Goal: Obtain resource: Obtain resource

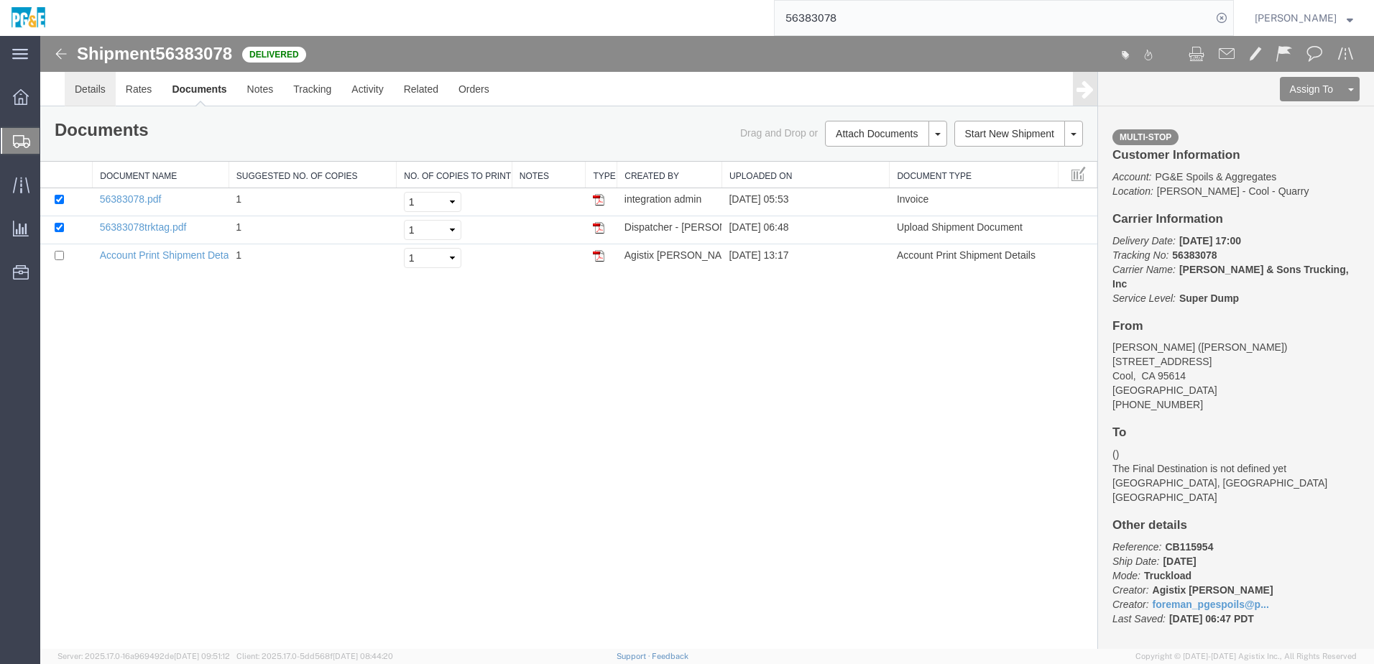
click at [111, 100] on link "Details" at bounding box center [90, 89] width 51 height 34
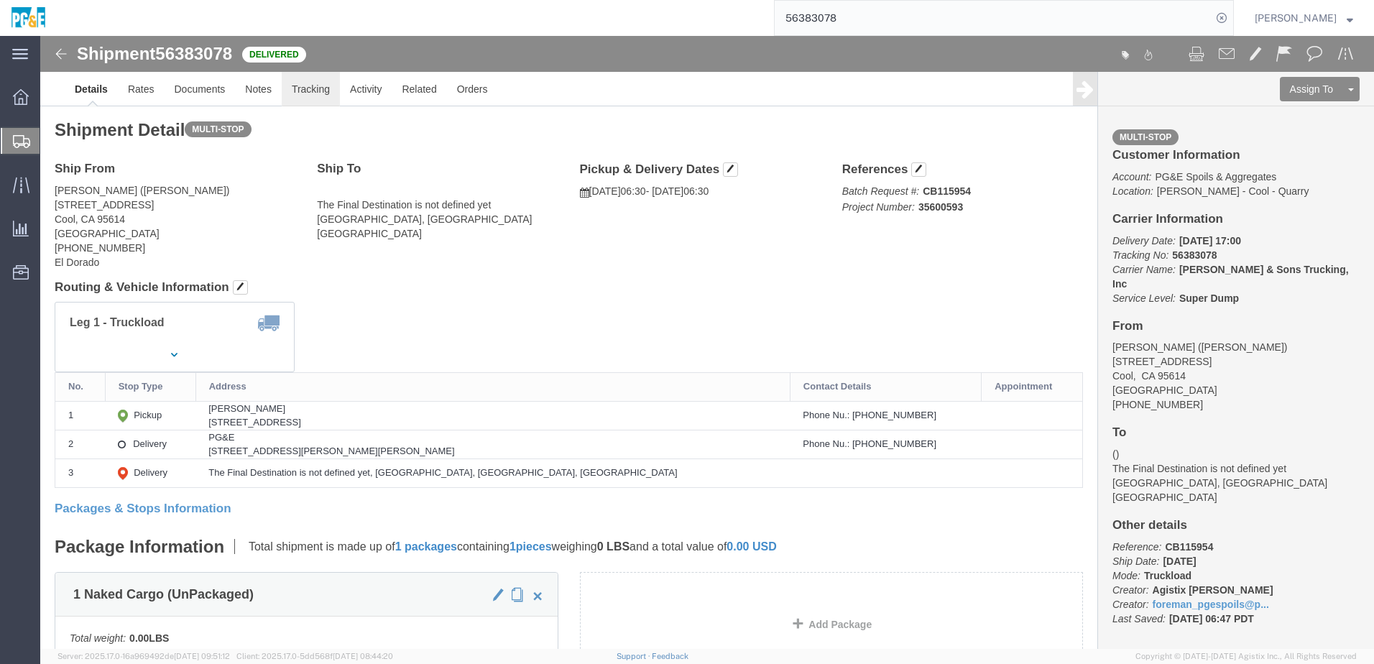
click link "Tracking"
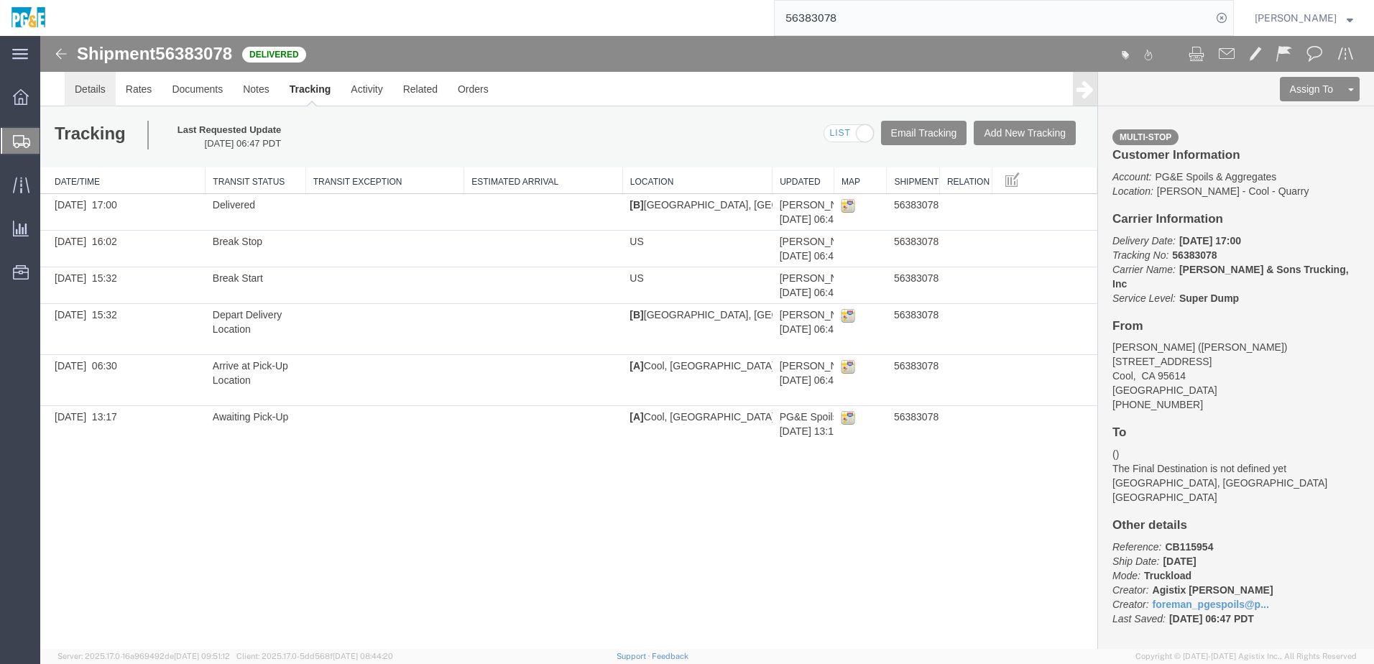
click at [94, 79] on link "Details" at bounding box center [90, 89] width 51 height 34
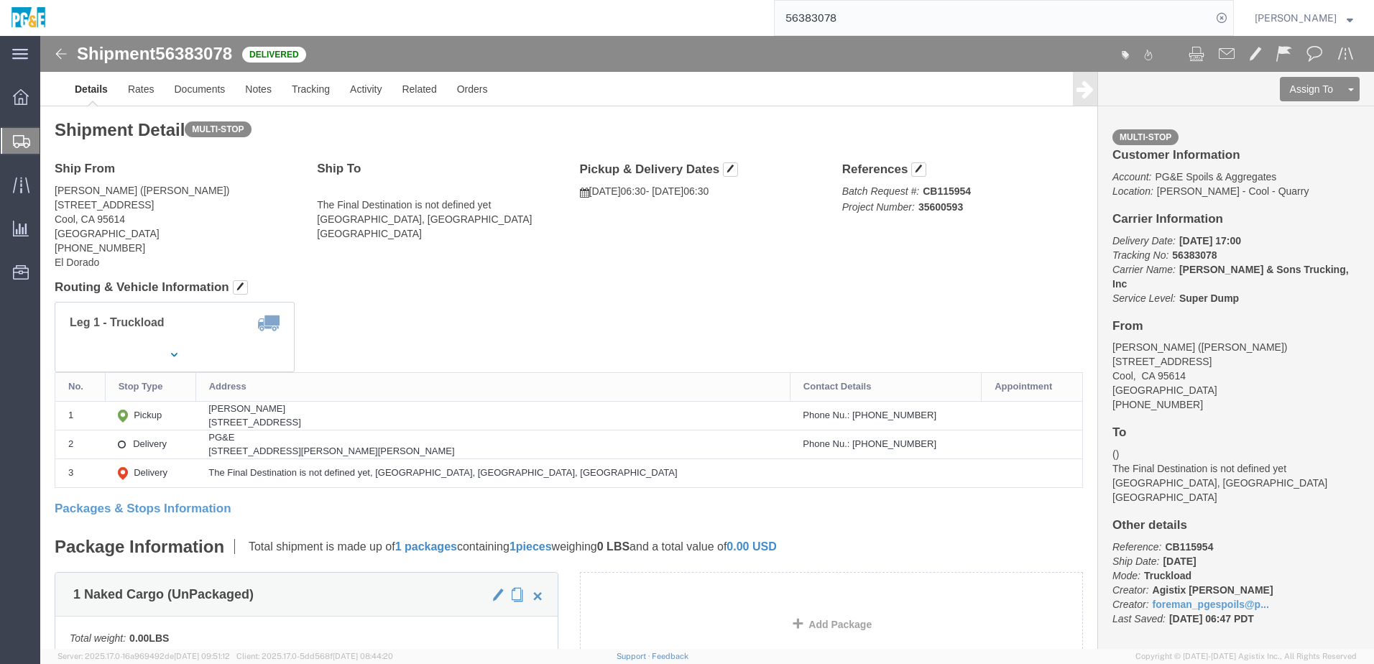
click div "Leg 1 - Truckload Vehicle 1: Super Dump Number of trucks: 1"
click at [848, 17] on input "56383078" at bounding box center [992, 18] width 437 height 34
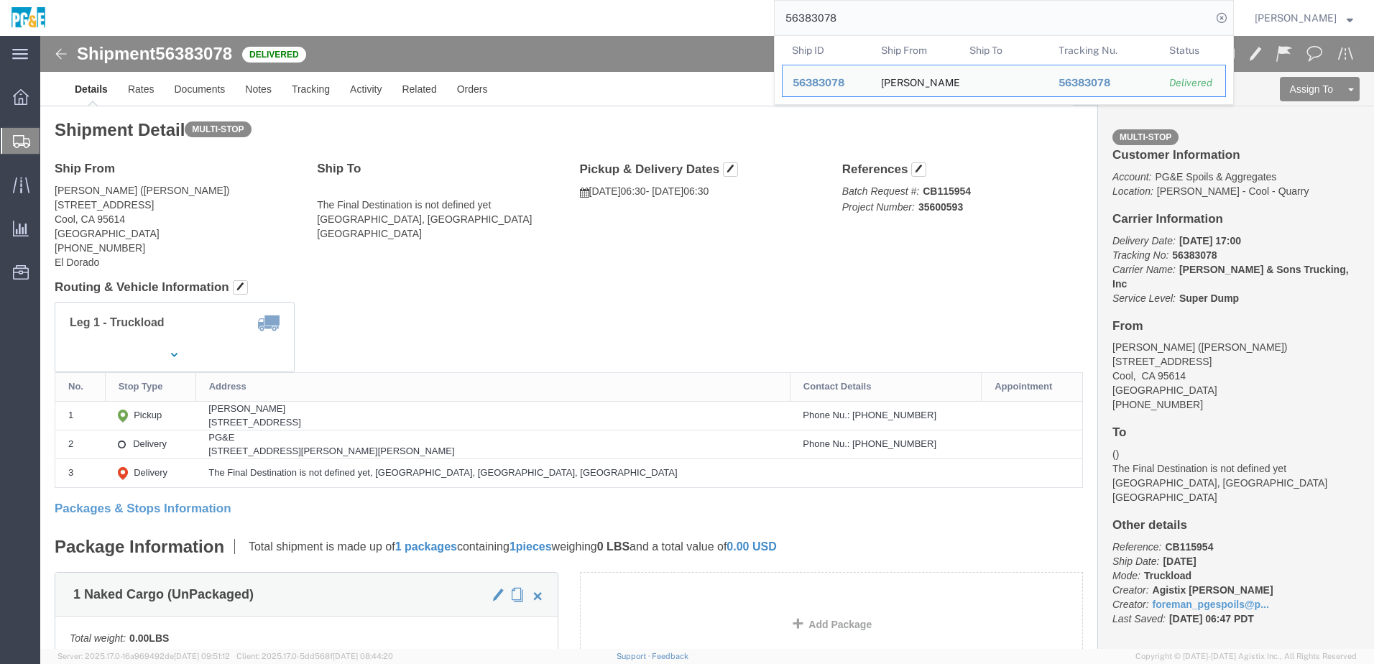
click at [848, 17] on input "56383078" at bounding box center [992, 18] width 437 height 34
paste input "95"
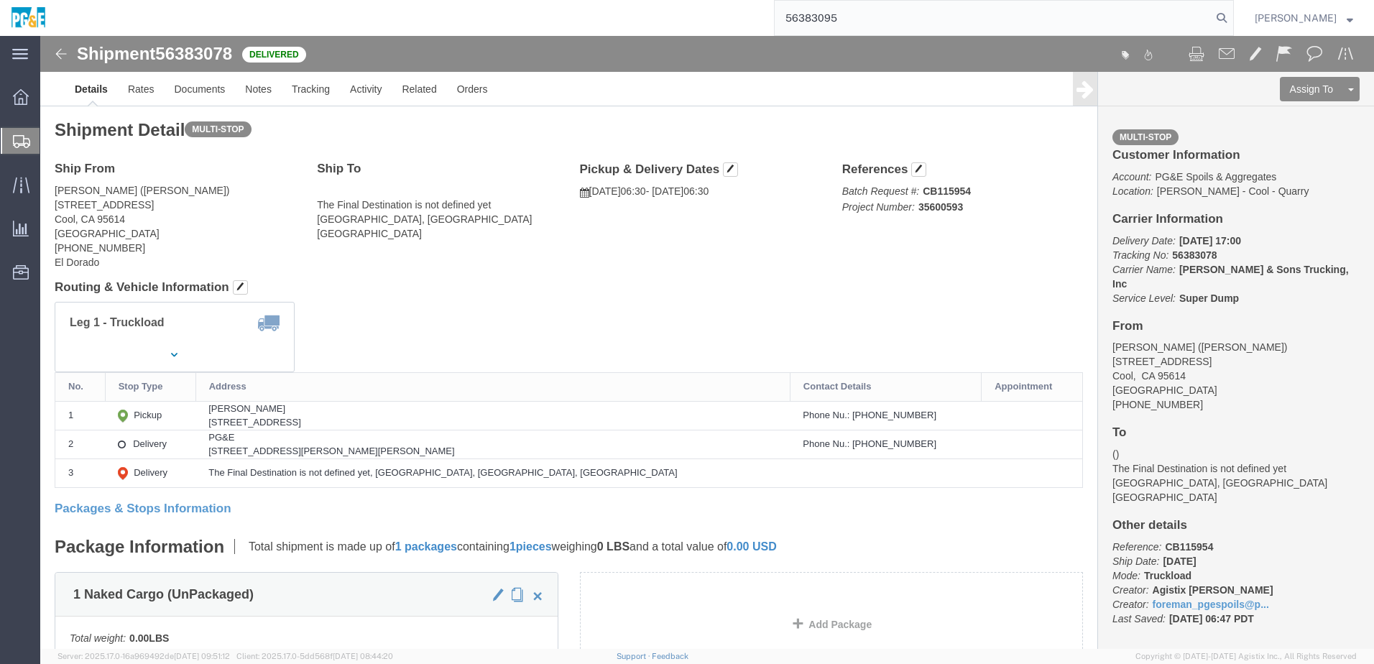
type input "56383095"
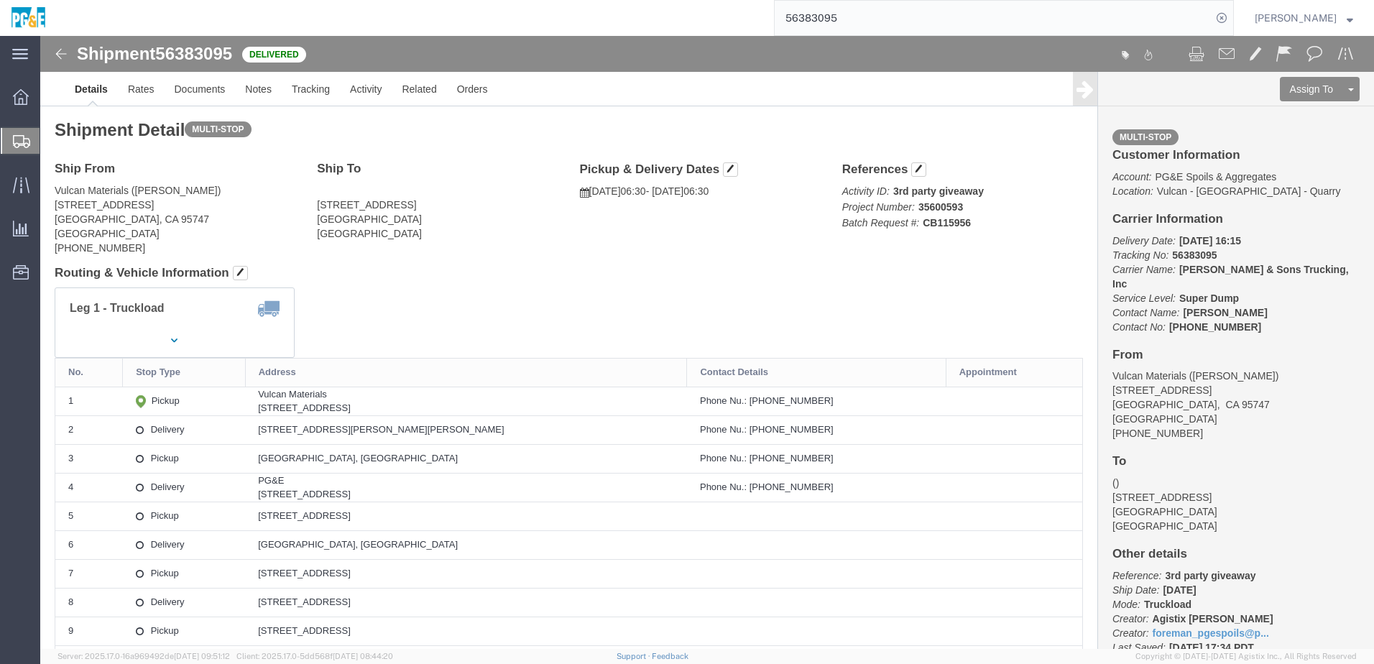
click div "Leg 1 - Truckload Vehicle 1: Super Dump Number of trucks: 1"
click link "Documents"
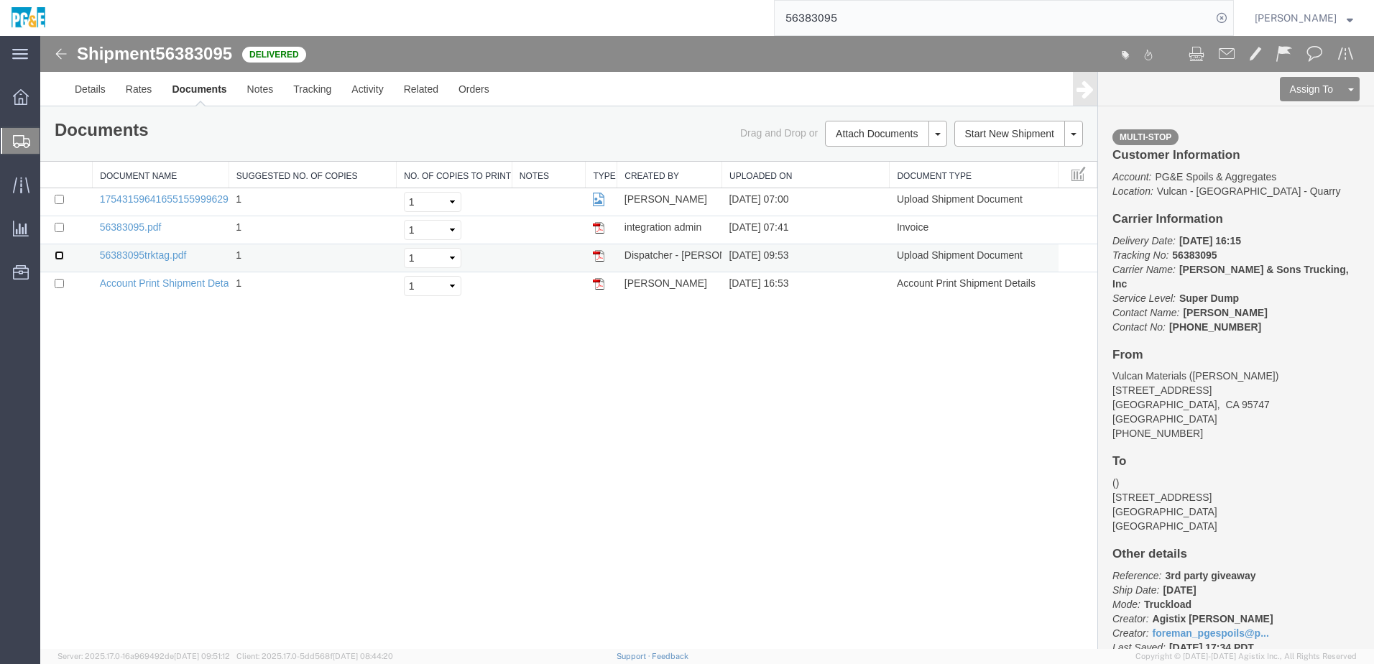
click at [60, 255] on input "checkbox" at bounding box center [59, 255] width 9 height 9
checkbox input "true"
click at [58, 228] on input "checkbox" at bounding box center [59, 227] width 9 height 9
checkbox input "true"
click at [61, 197] on input "checkbox" at bounding box center [59, 199] width 9 height 9
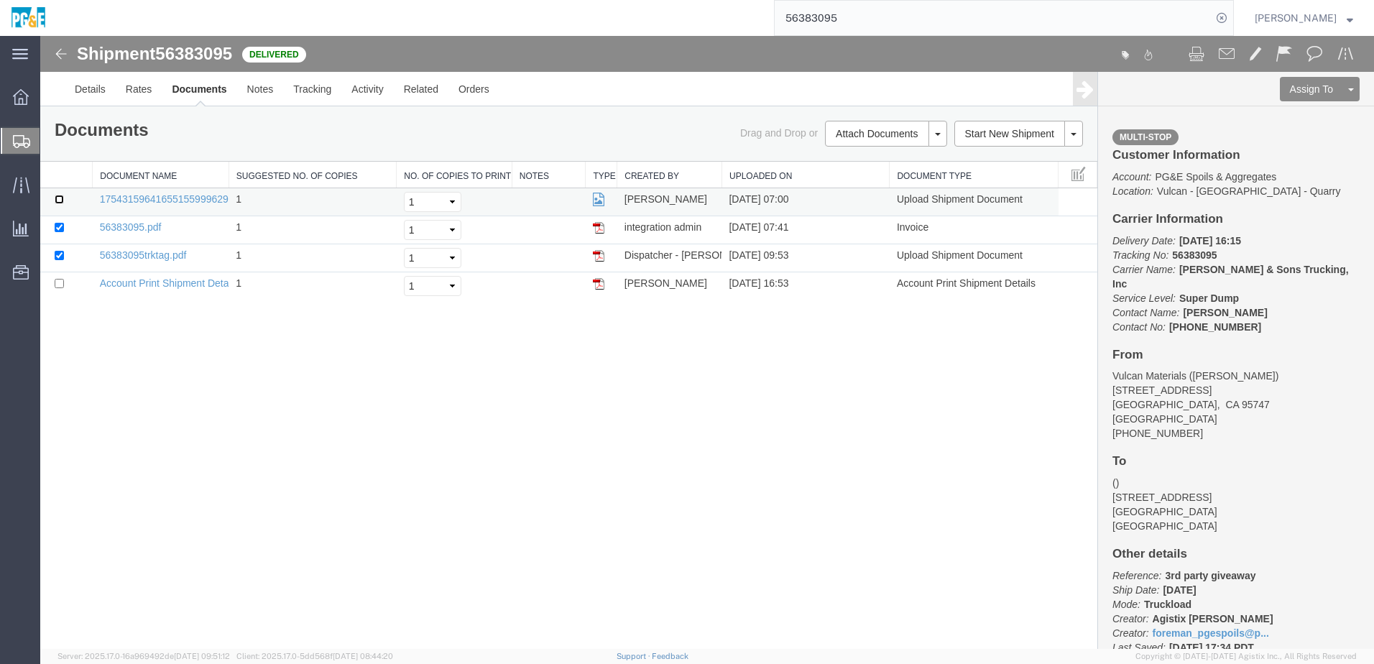
checkbox input "true"
click at [887, 157] on link "Print Documents" at bounding box center [883, 158] width 125 height 22
click at [314, 98] on link "Tracking" at bounding box center [312, 89] width 58 height 34
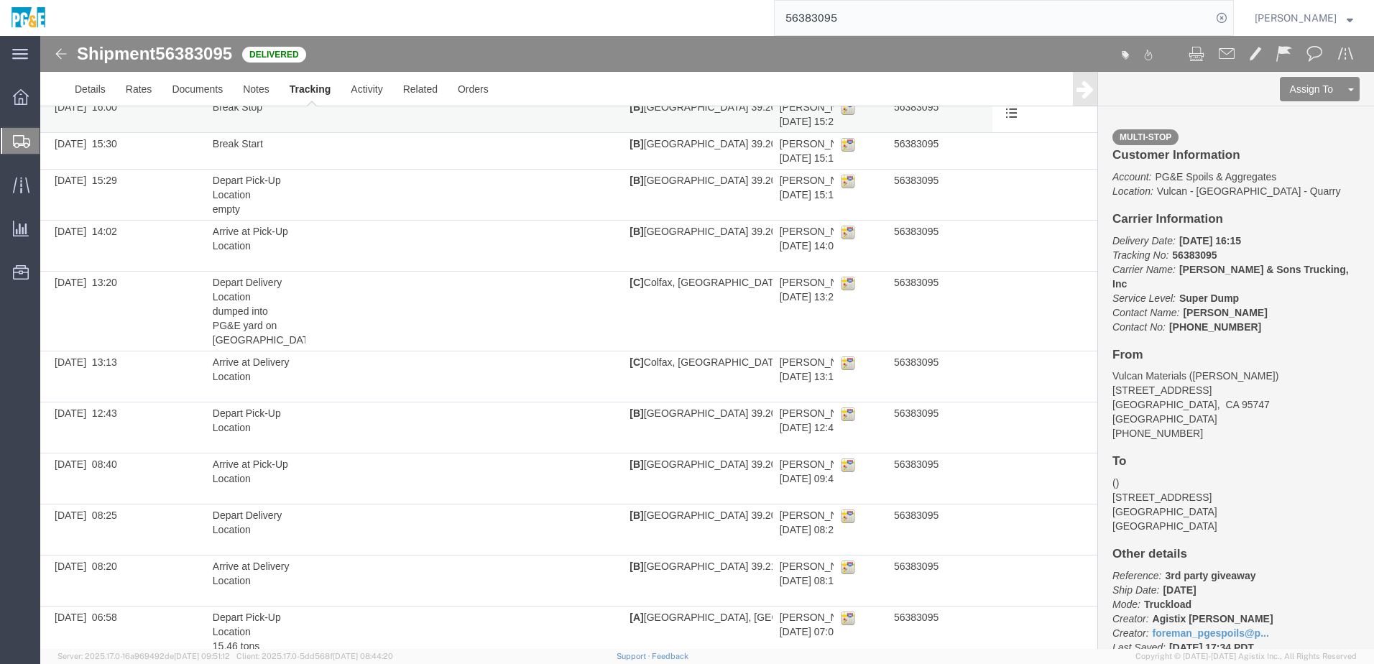
scroll to position [245, 0]
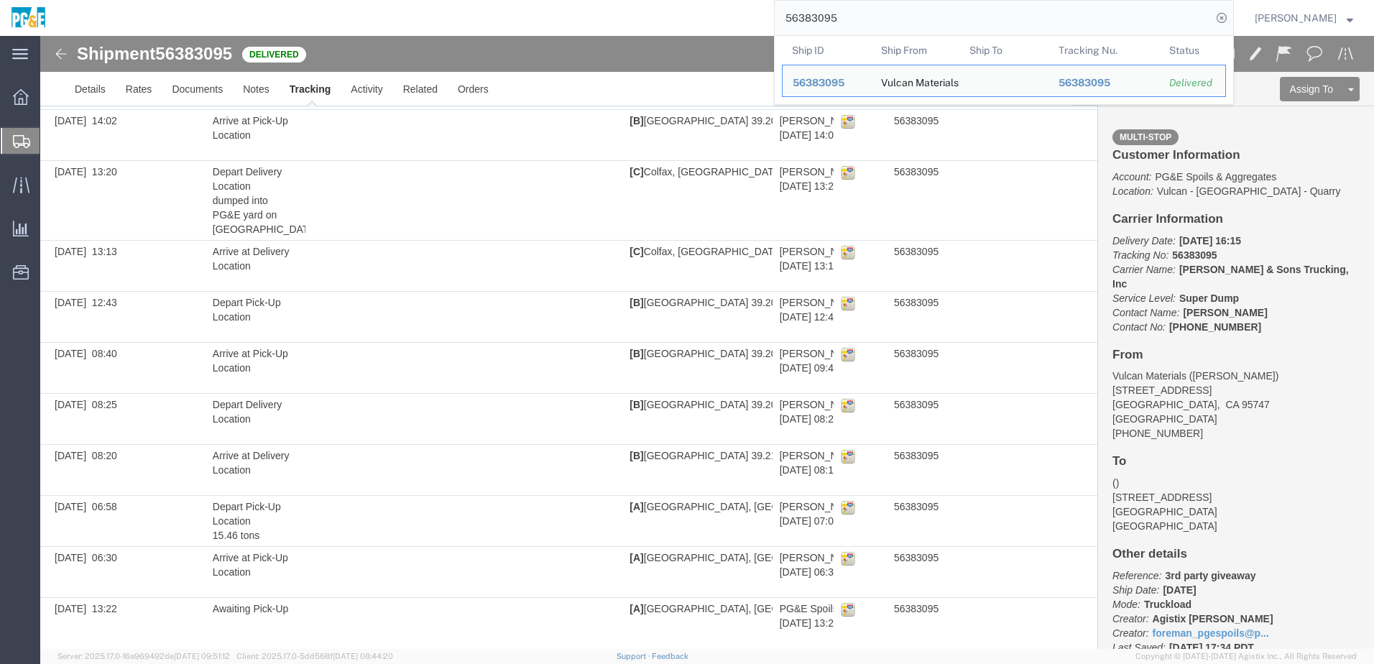
click at [828, 13] on input "56383095" at bounding box center [992, 18] width 437 height 34
paste input "93511"
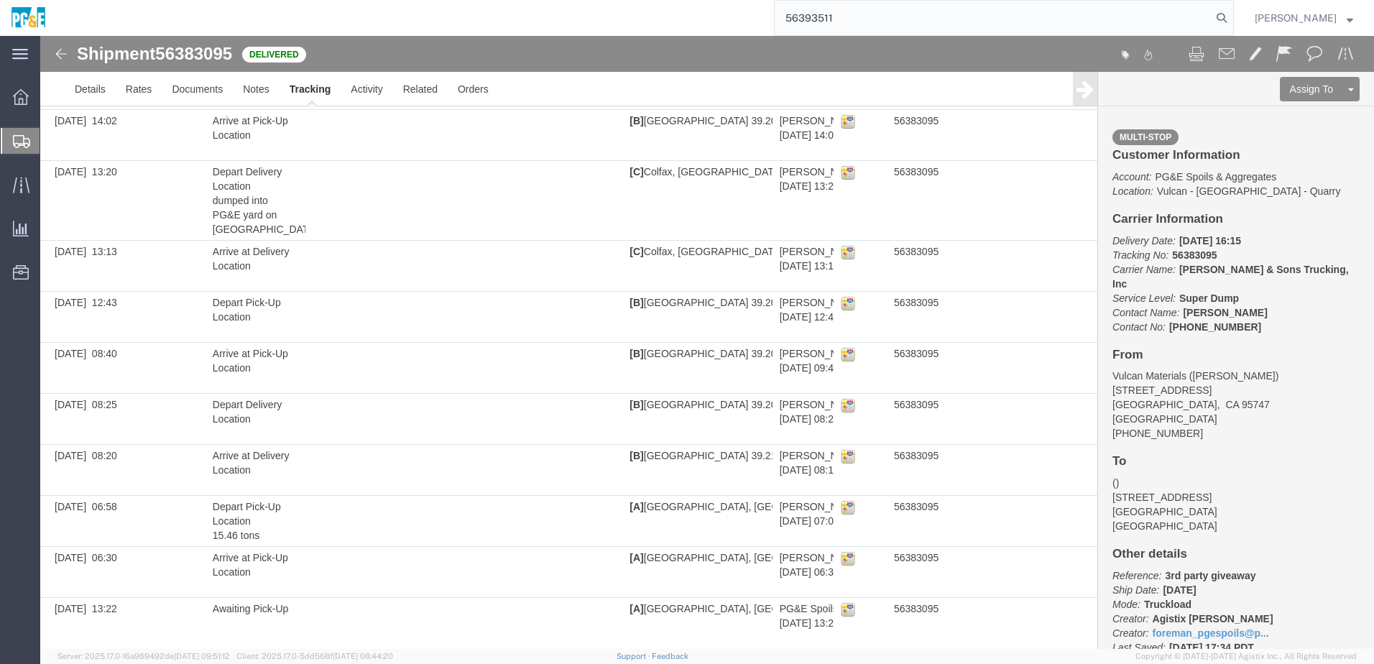
type input "56393511"
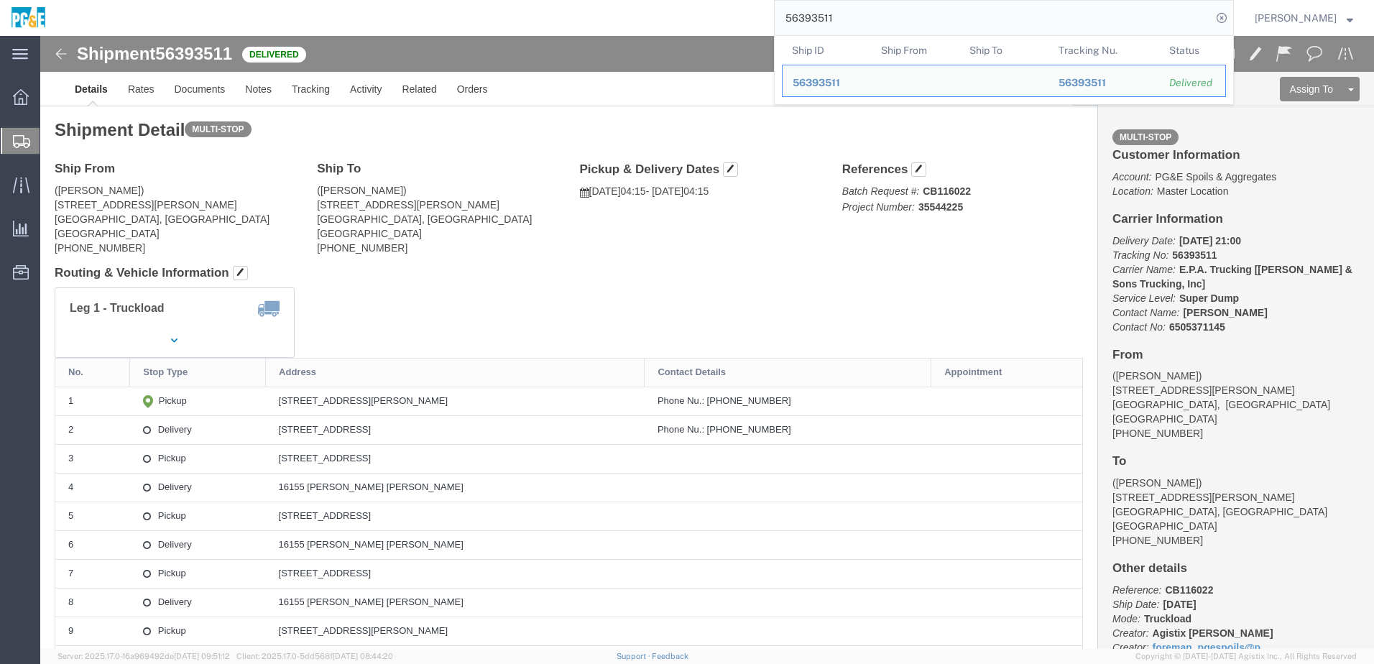
drag, startPoint x: 393, startPoint y: 270, endPoint x: 407, endPoint y: 271, distance: 14.4
click div "Leg 1 - Truckload Vehicle 1: Super Dump Number of trucks: 1"
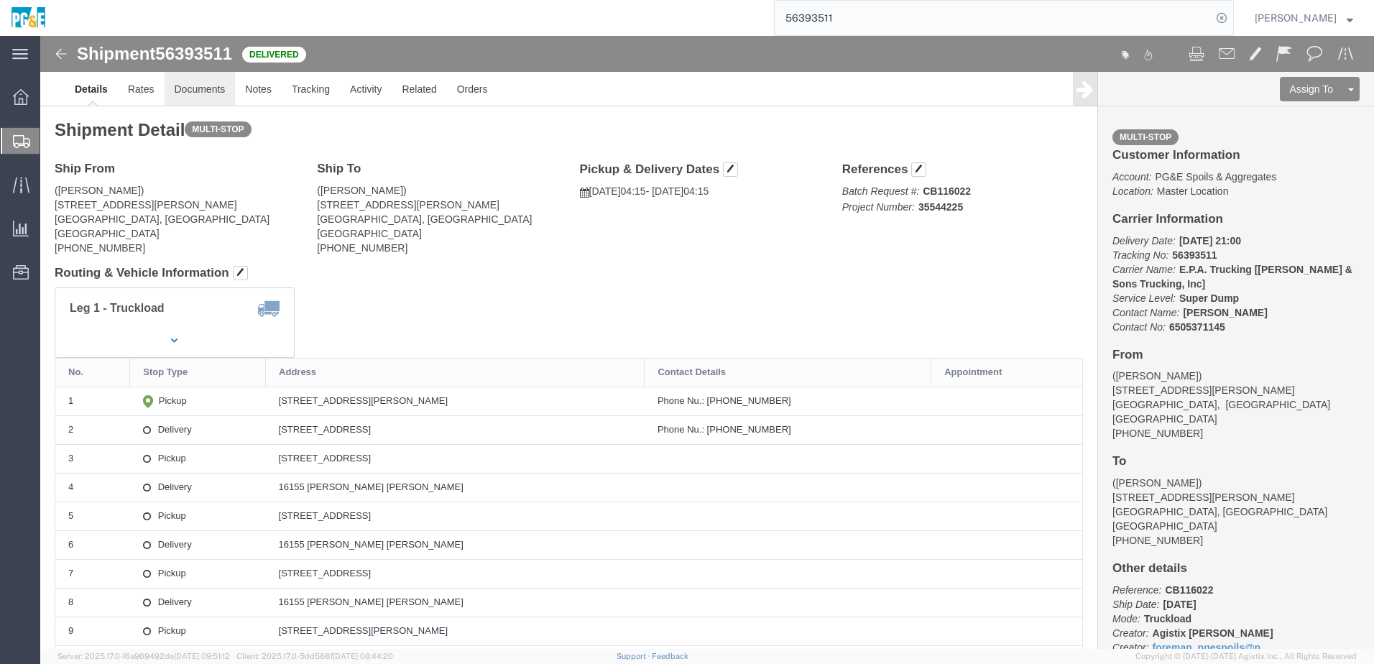
click link "Documents"
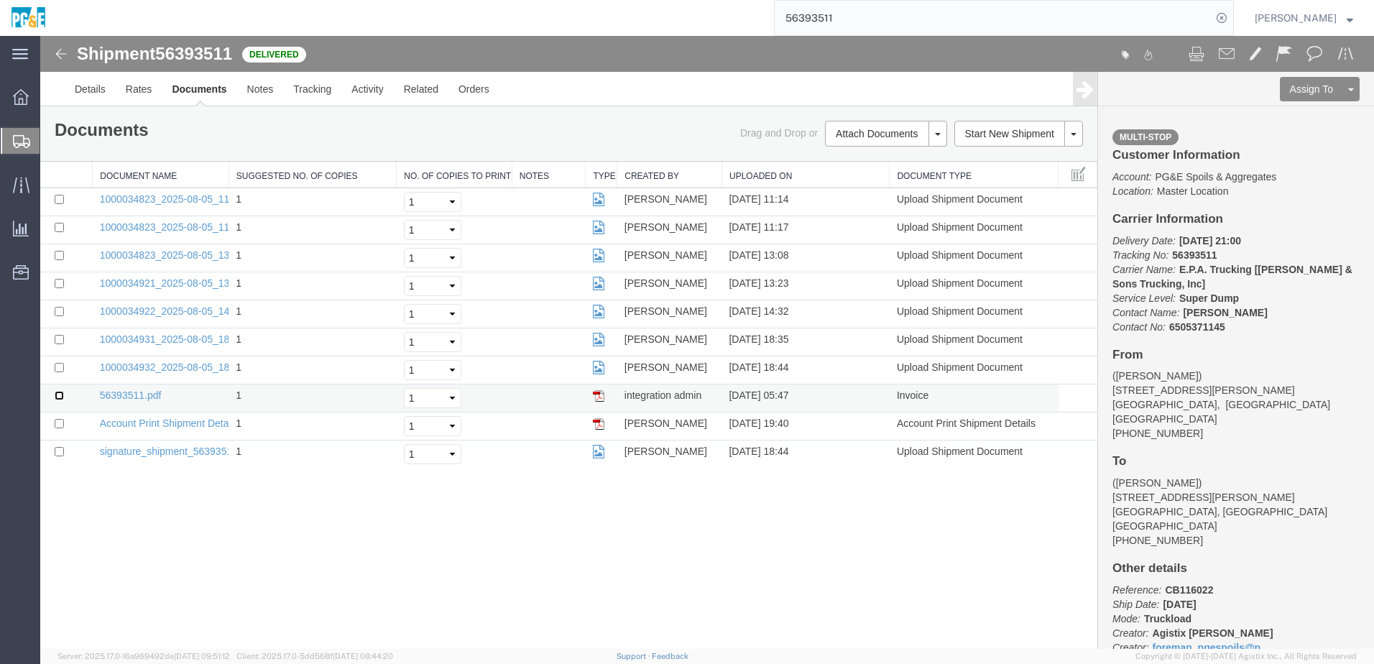
click at [60, 394] on input "checkbox" at bounding box center [59, 395] width 9 height 9
checkbox input "true"
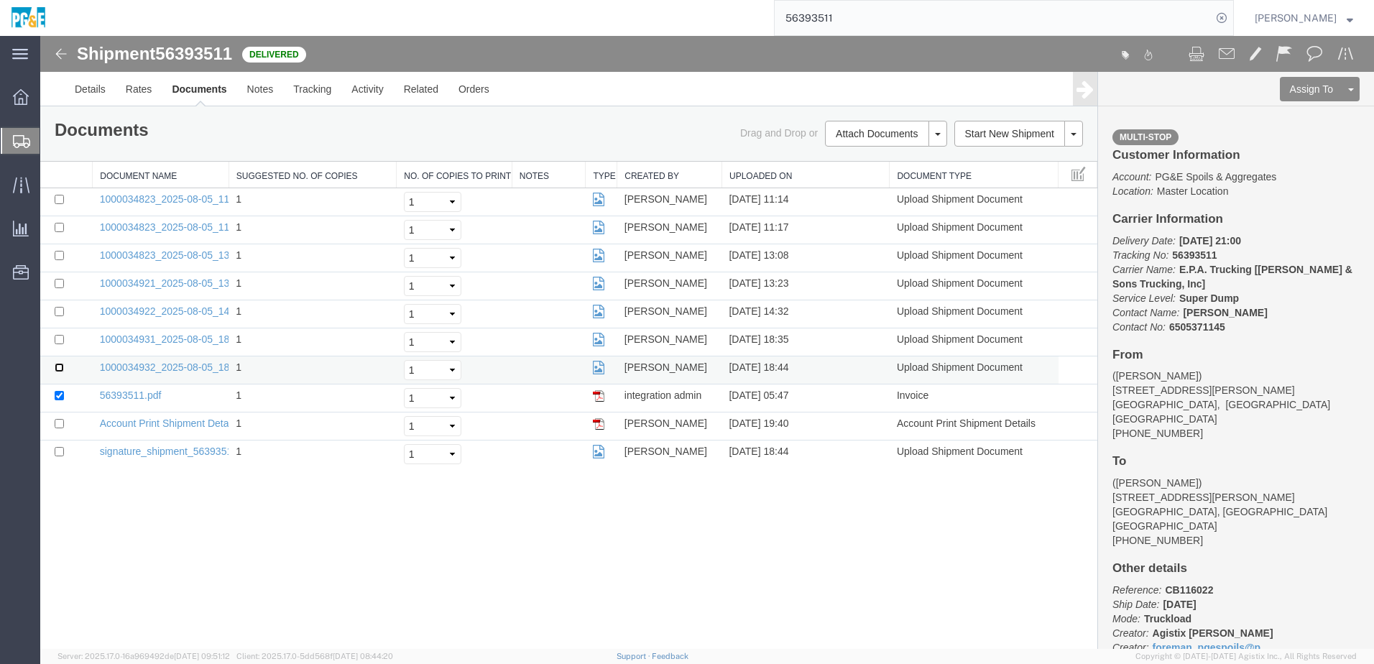
drag, startPoint x: 60, startPoint y: 370, endPoint x: 60, endPoint y: 355, distance: 15.1
click at [60, 369] on input "checkbox" at bounding box center [59, 367] width 9 height 9
checkbox input "true"
click at [60, 345] on td at bounding box center [66, 342] width 52 height 28
click at [59, 338] on input "checkbox" at bounding box center [59, 339] width 9 height 9
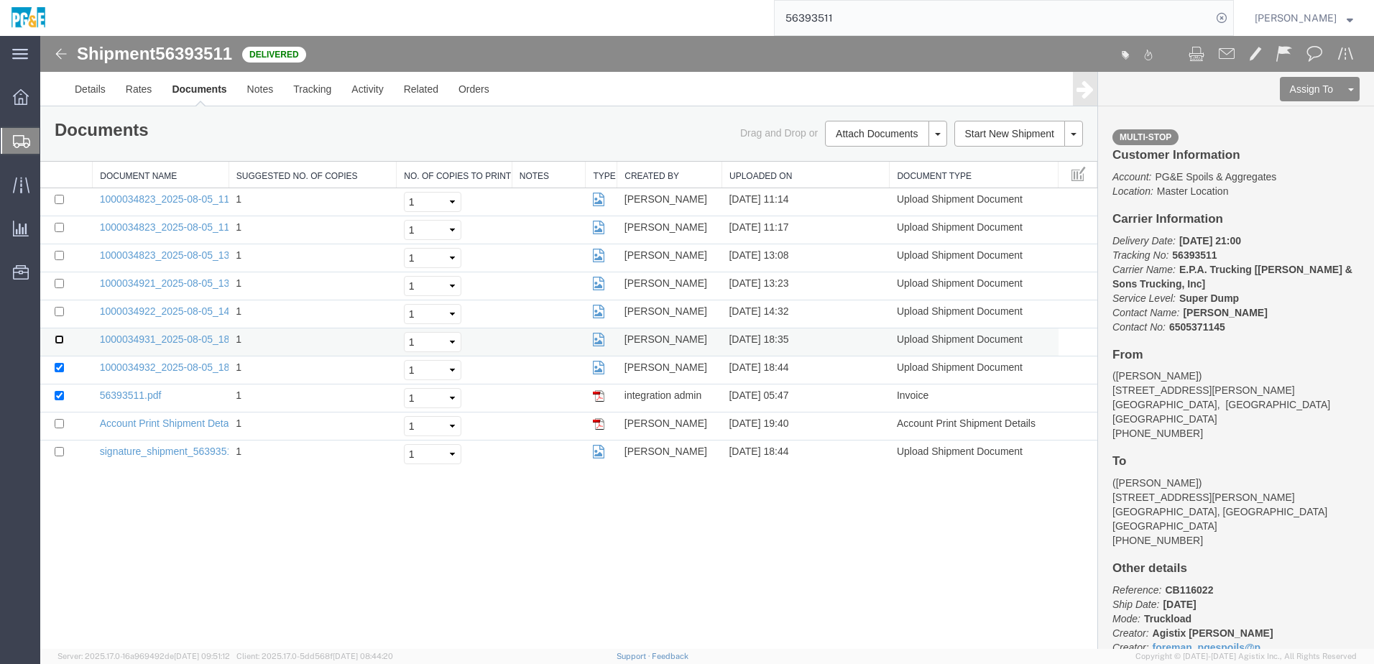
checkbox input "true"
click at [57, 306] on td at bounding box center [66, 314] width 52 height 28
click at [57, 310] on input "checkbox" at bounding box center [59, 311] width 9 height 9
checkbox input "true"
click at [60, 284] on input "checkbox" at bounding box center [59, 283] width 9 height 9
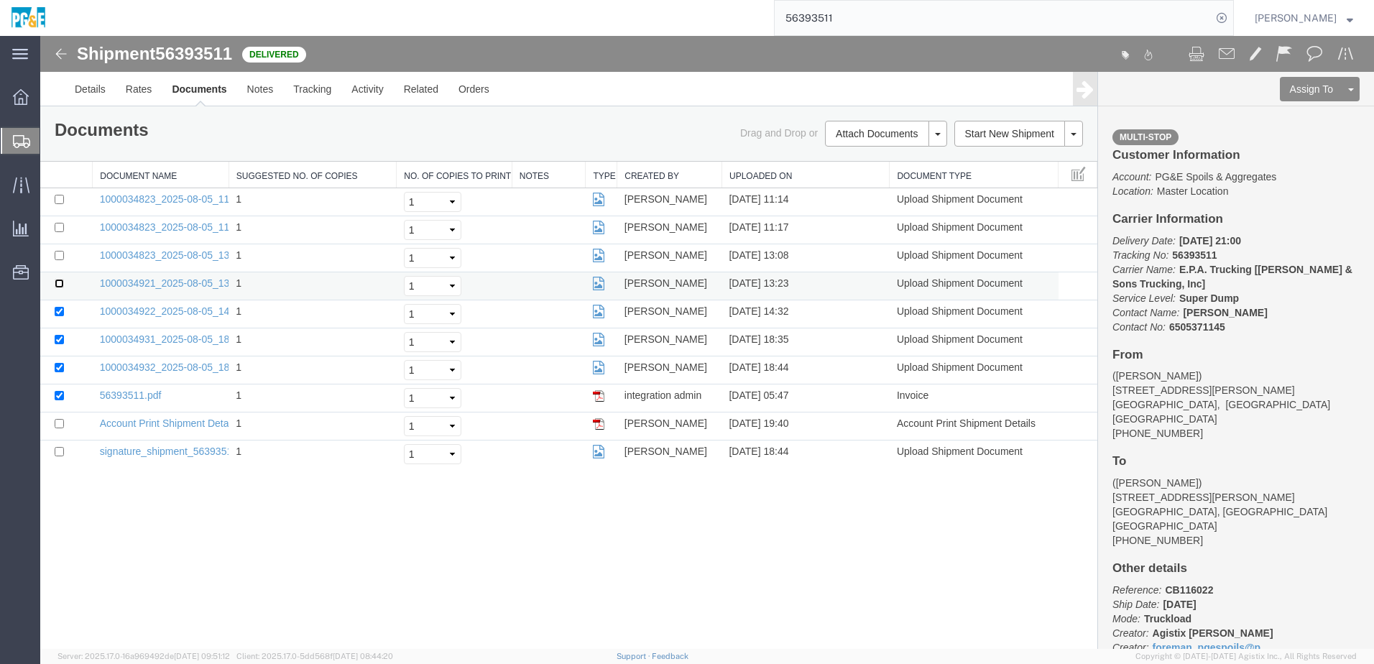
checkbox input "true"
click at [60, 259] on input "checkbox" at bounding box center [59, 255] width 9 height 9
checkbox input "true"
click at [58, 227] on input "checkbox" at bounding box center [59, 227] width 9 height 9
checkbox input "true"
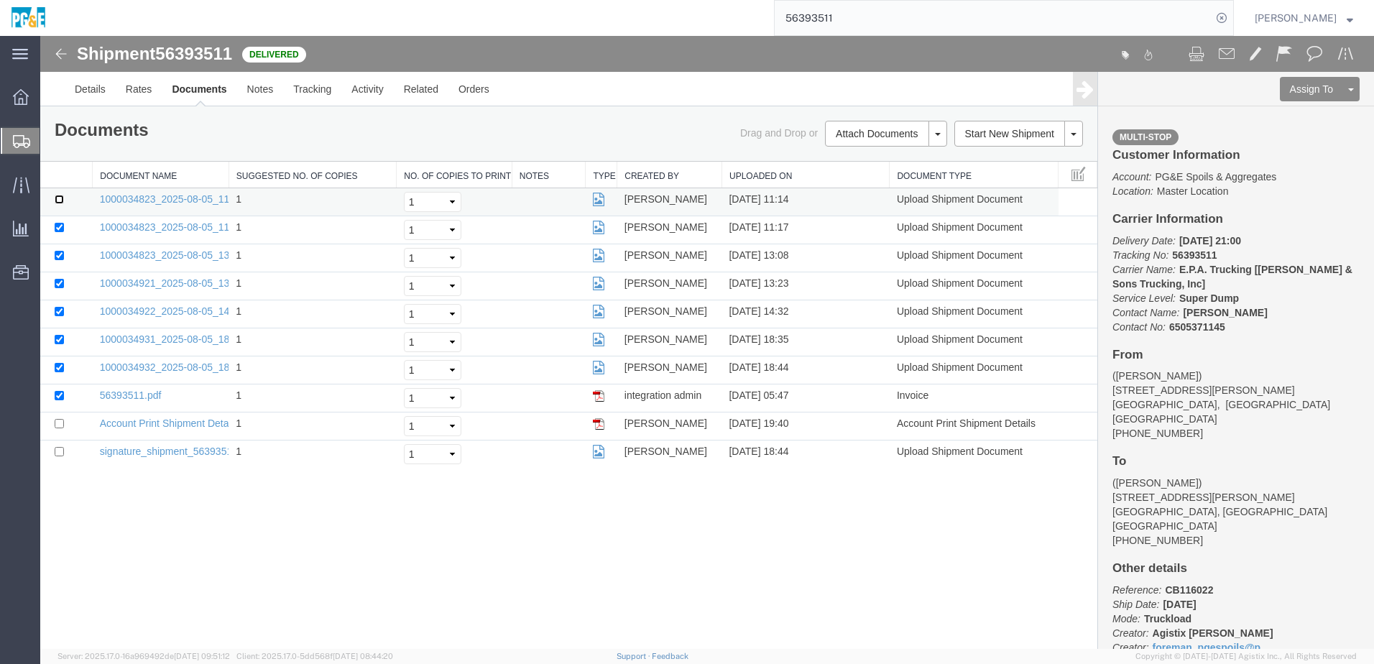
click at [60, 199] on input "checkbox" at bounding box center [59, 199] width 9 height 9
checkbox input "true"
click at [851, 159] on link "Print Documents" at bounding box center [883, 158] width 125 height 22
click at [317, 97] on link "Tracking" at bounding box center [312, 89] width 58 height 34
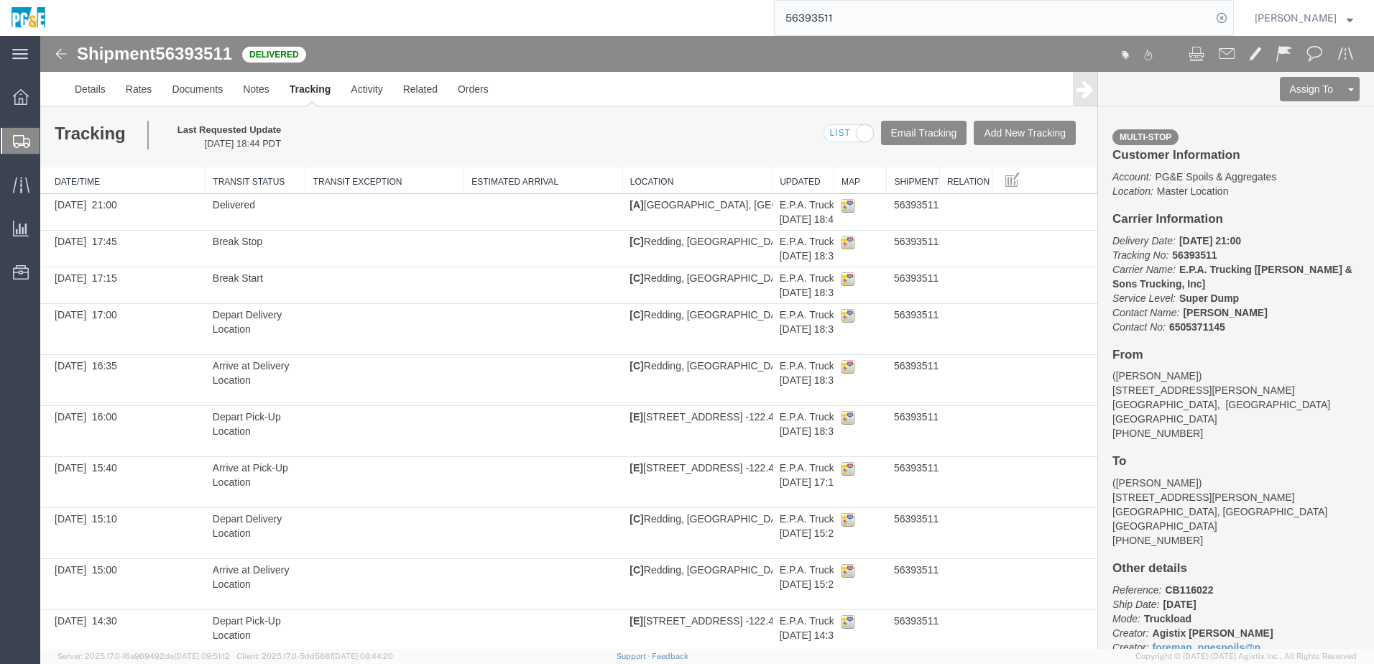
click at [817, 16] on input "56393511" at bounding box center [992, 18] width 437 height 34
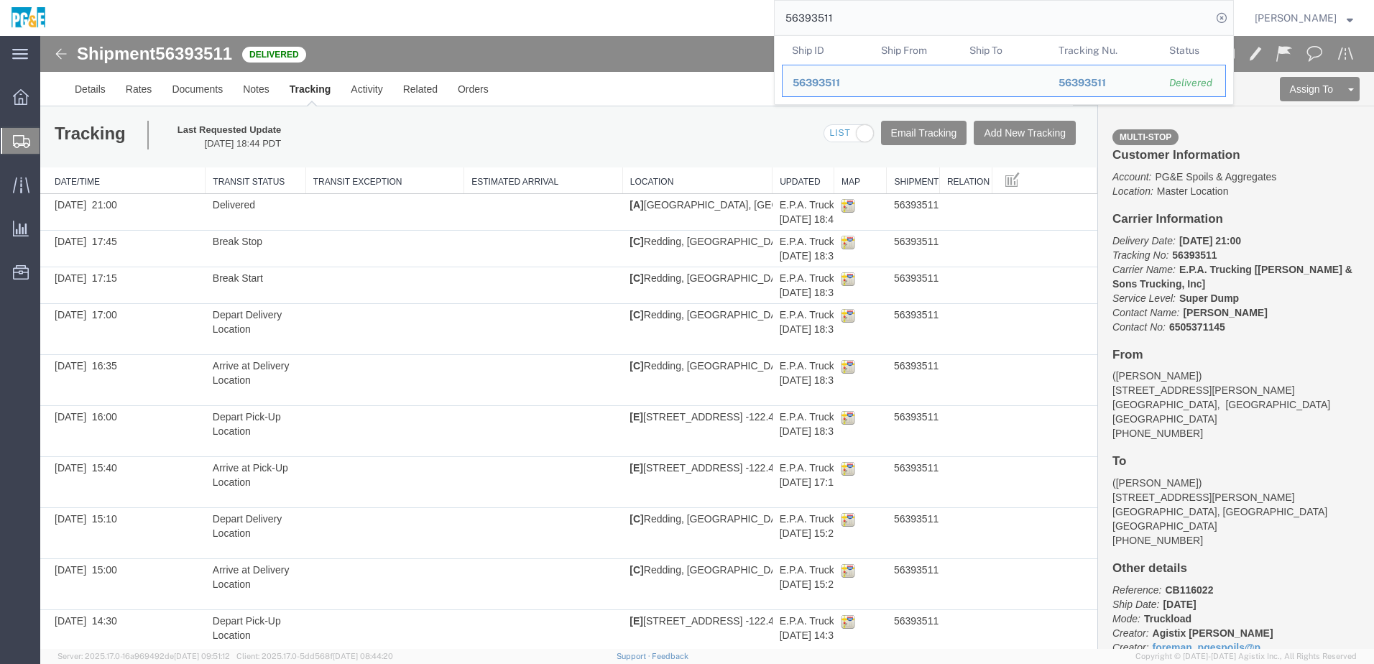
click at [817, 16] on input "56393511" at bounding box center [992, 18] width 437 height 34
paste input "21"
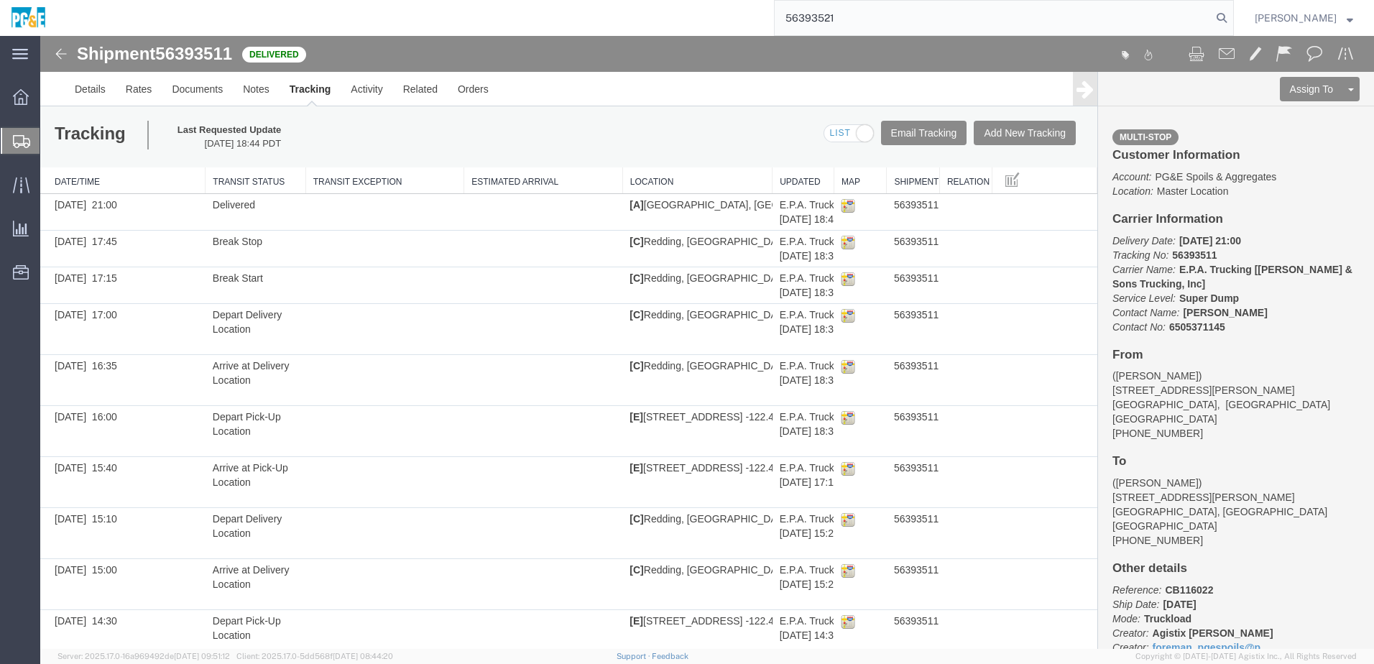
type input "56393521"
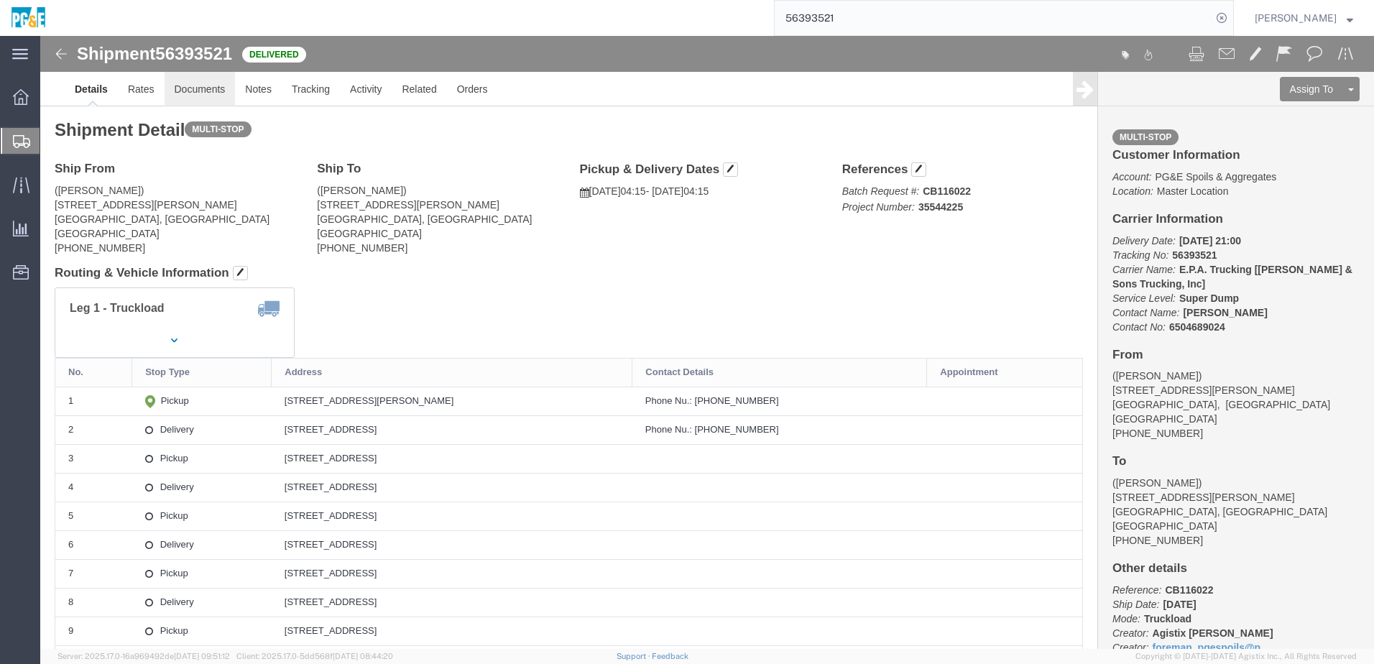
click link "Documents"
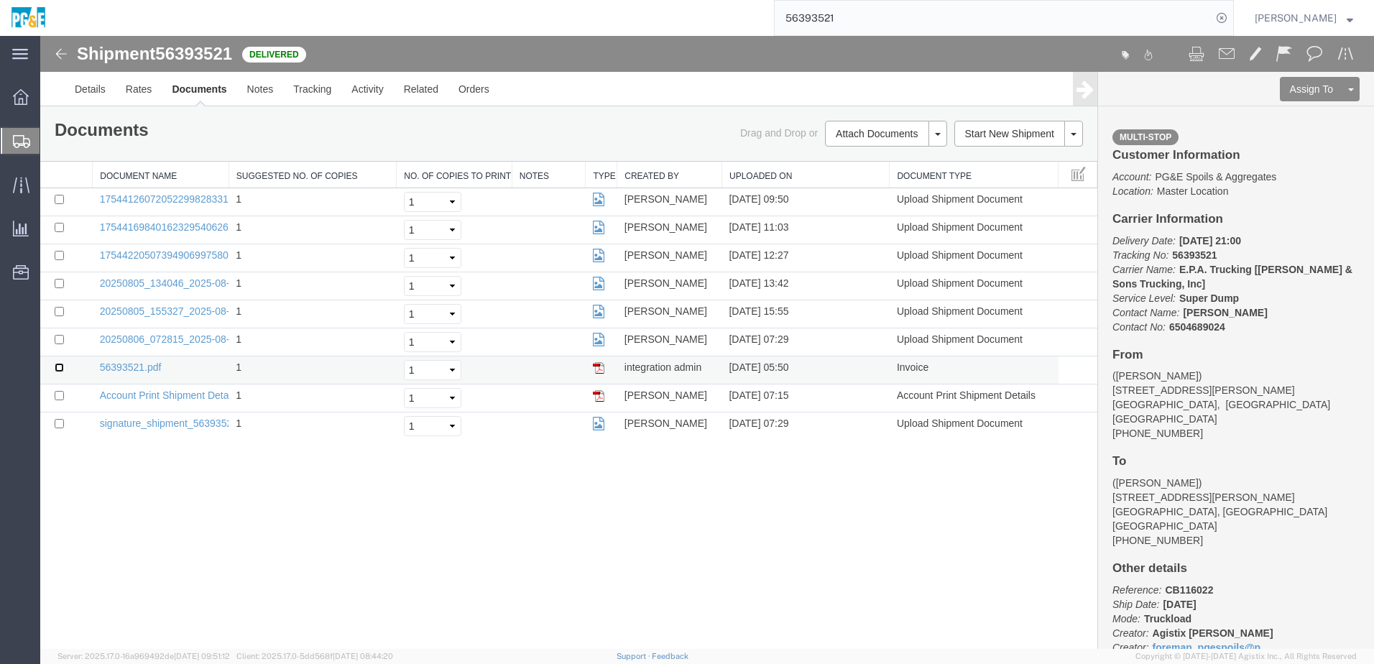
click at [60, 366] on input "checkbox" at bounding box center [59, 367] width 9 height 9
checkbox input "true"
click at [59, 338] on input "checkbox" at bounding box center [59, 339] width 9 height 9
checkbox input "true"
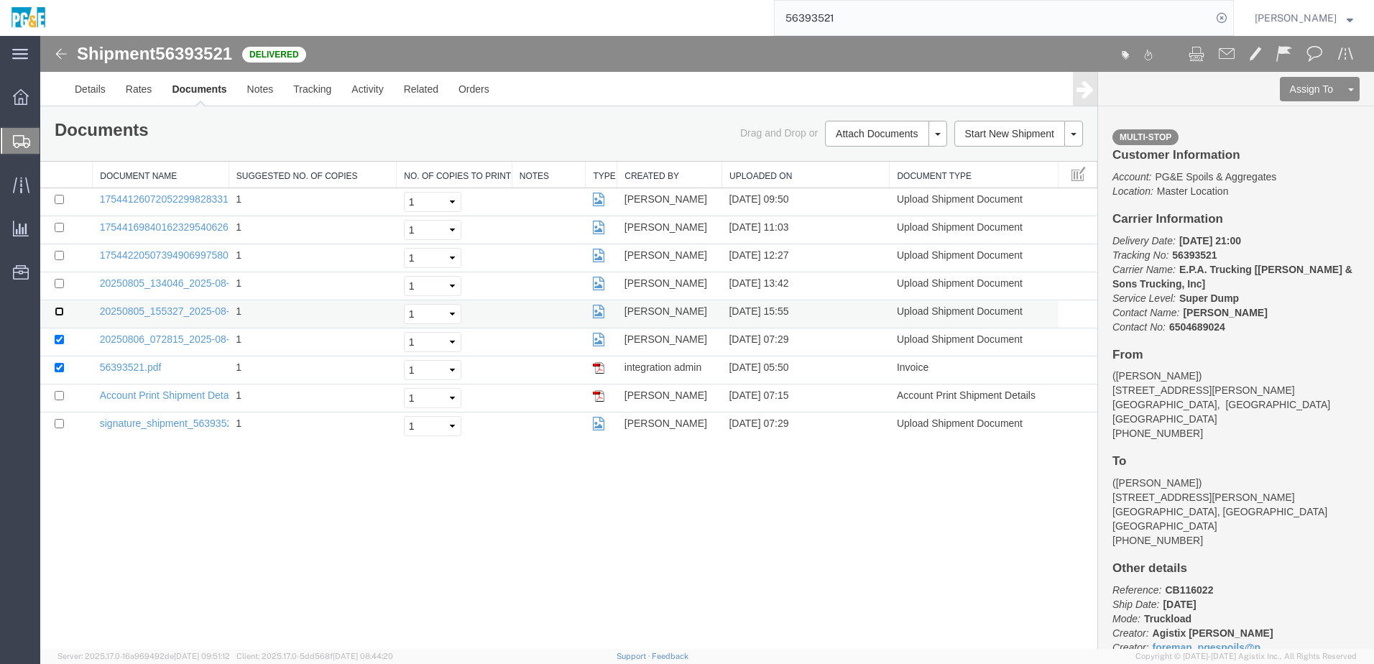
click at [59, 311] on input "checkbox" at bounding box center [59, 311] width 9 height 9
checkbox input "true"
click at [57, 284] on input "checkbox" at bounding box center [59, 283] width 9 height 9
checkbox input "true"
click at [60, 253] on input "checkbox" at bounding box center [59, 255] width 9 height 9
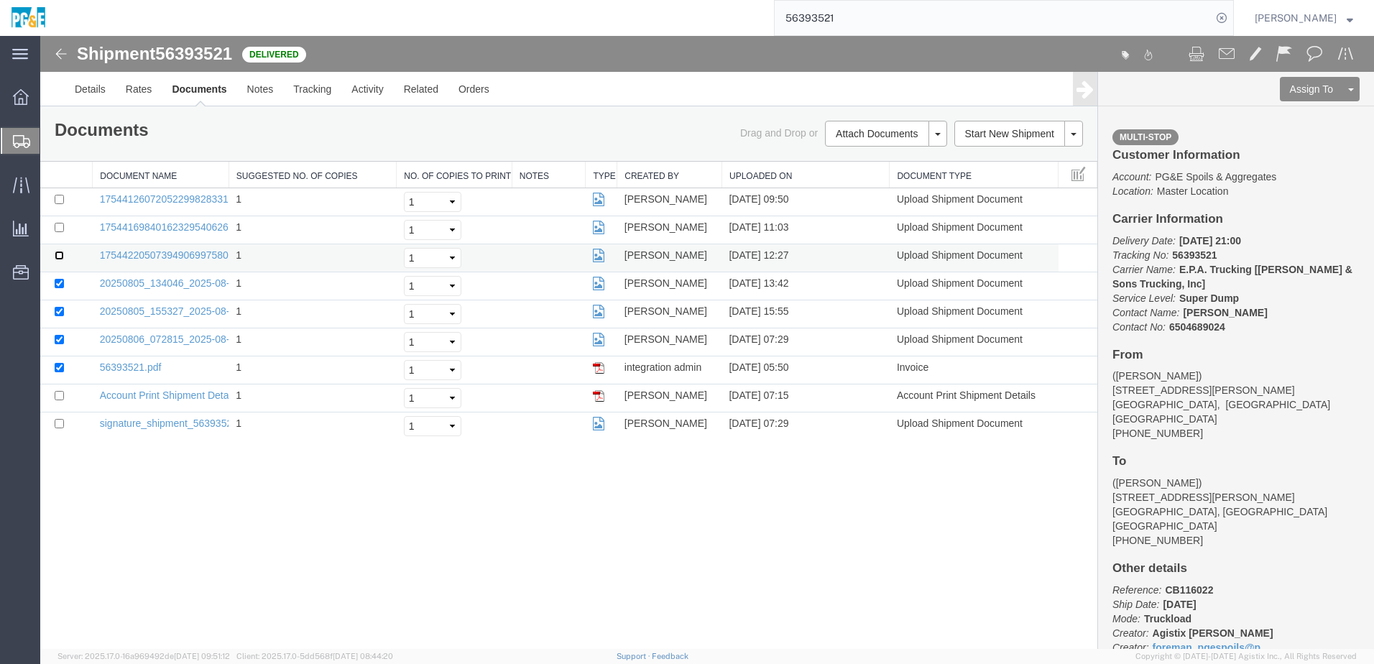
checkbox input "true"
click at [60, 230] on input "checkbox" at bounding box center [59, 227] width 9 height 9
checkbox input "true"
click at [60, 200] on input "checkbox" at bounding box center [59, 199] width 9 height 9
checkbox input "true"
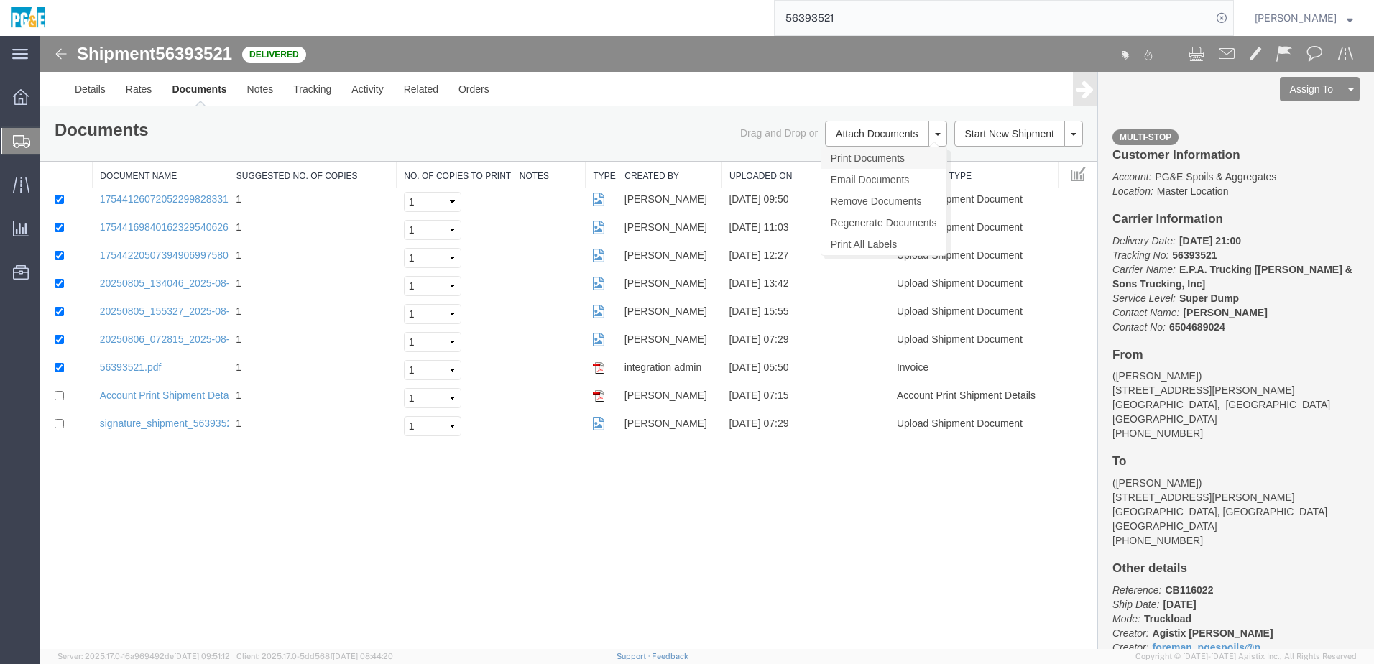
click at [860, 154] on link "Print Documents" at bounding box center [883, 158] width 125 height 22
click at [325, 86] on link "Tracking" at bounding box center [312, 89] width 58 height 34
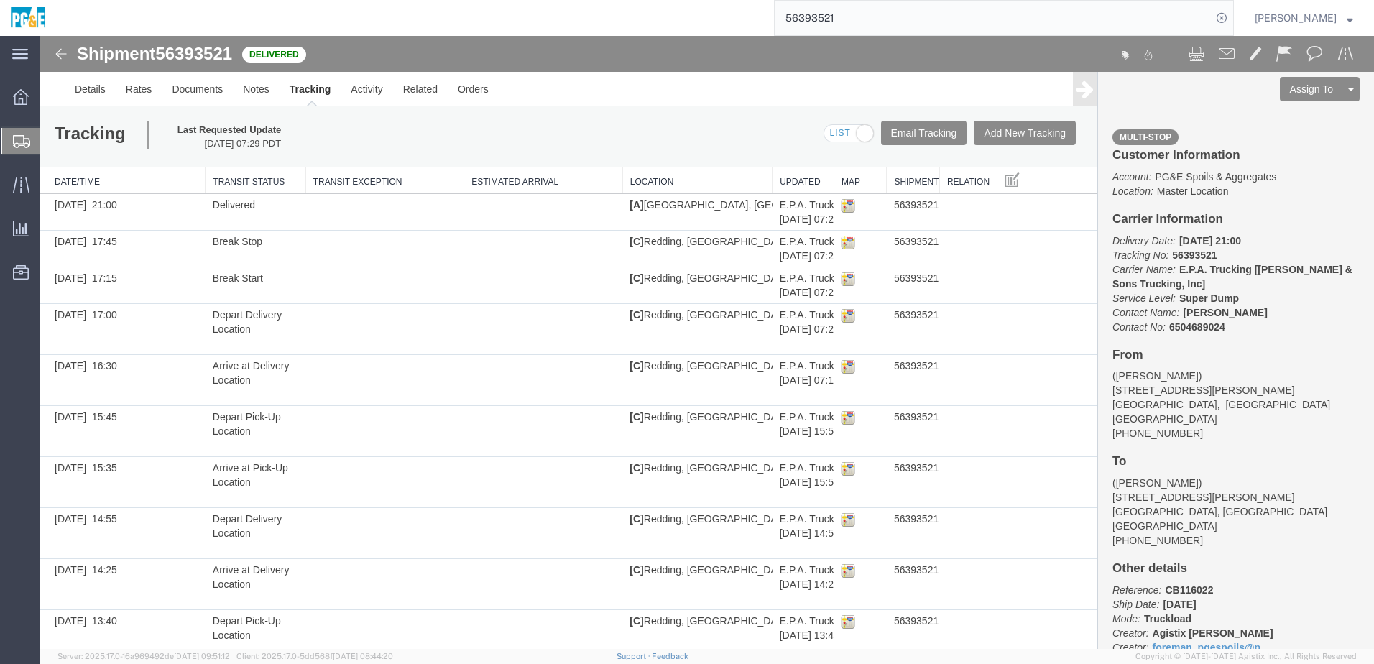
click at [834, 22] on input "56393521" at bounding box center [992, 18] width 437 height 34
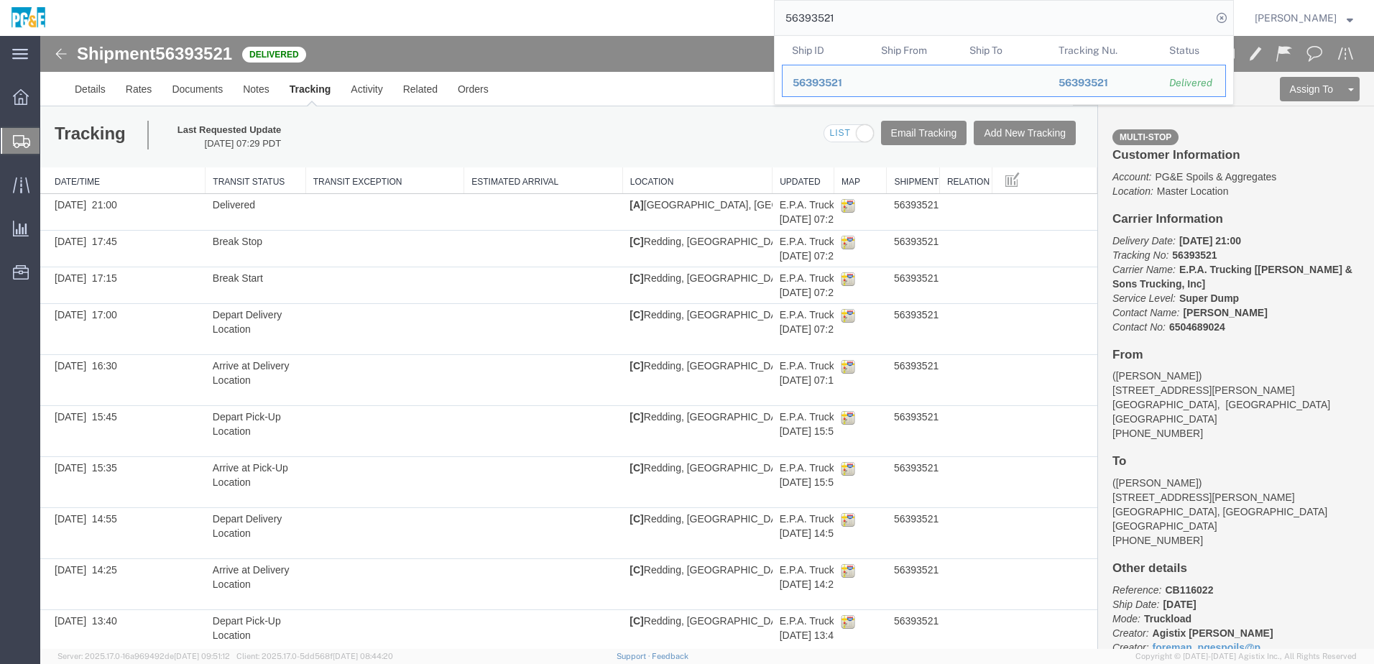
click at [834, 22] on input "56393521" at bounding box center [992, 18] width 437 height 34
paste input "4"
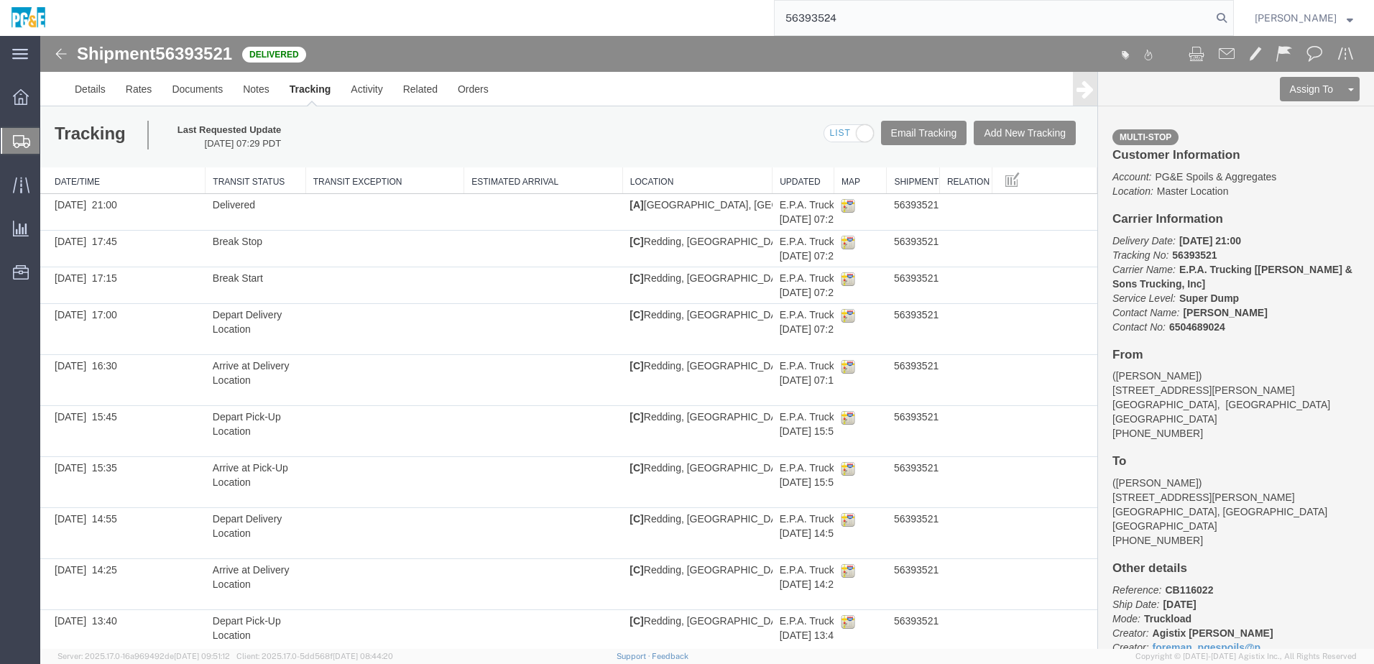
type input "56393524"
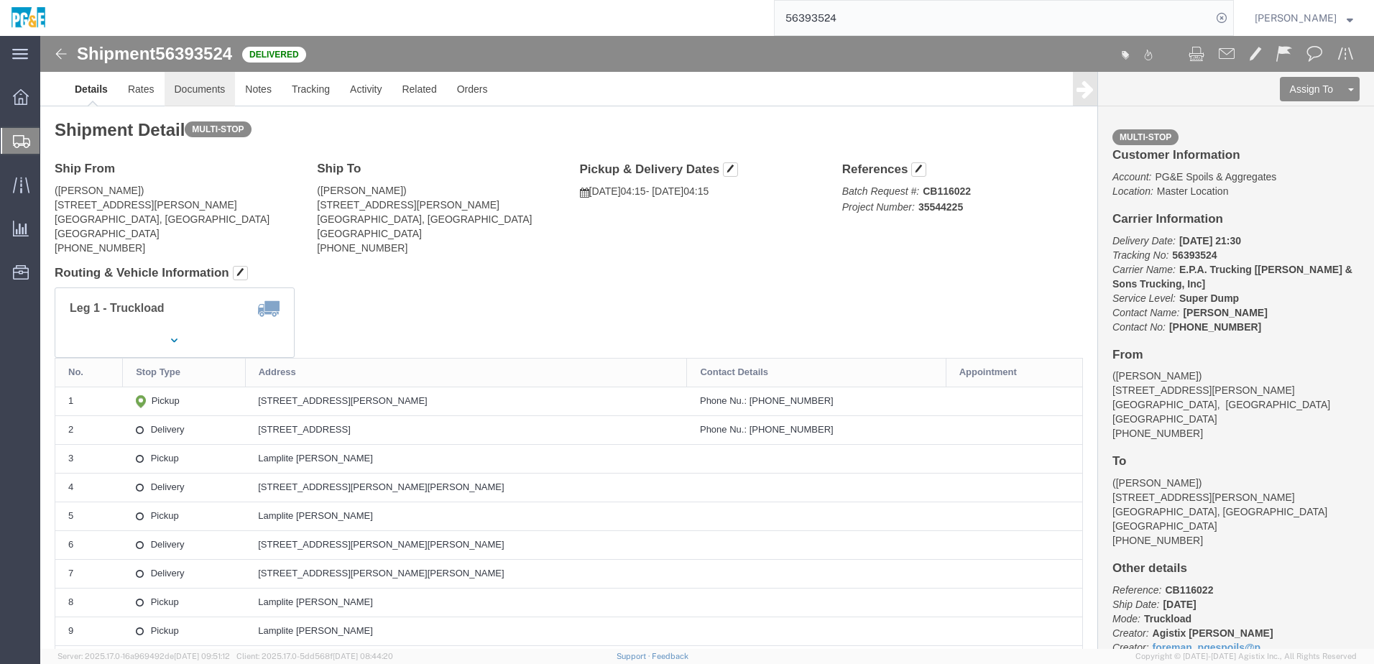
click link "Documents"
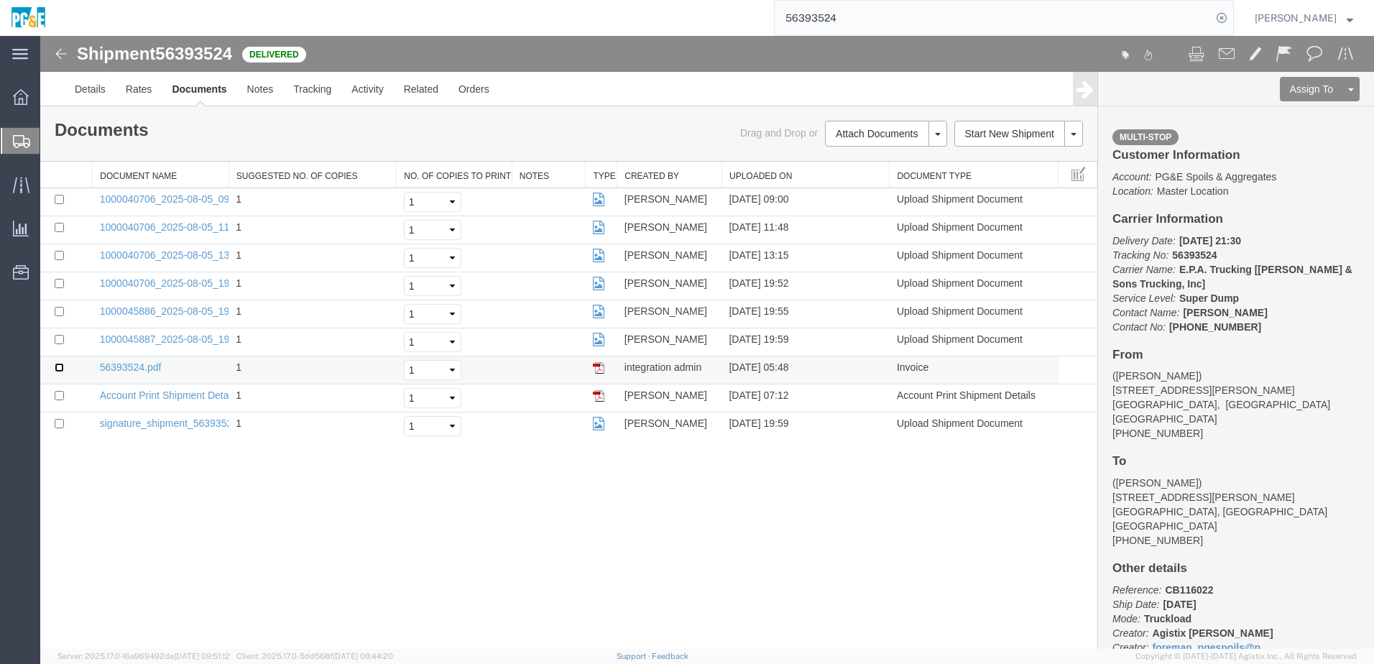
click at [57, 368] on input "checkbox" at bounding box center [59, 367] width 9 height 9
checkbox input "true"
click at [61, 341] on input "checkbox" at bounding box center [59, 339] width 9 height 9
checkbox input "true"
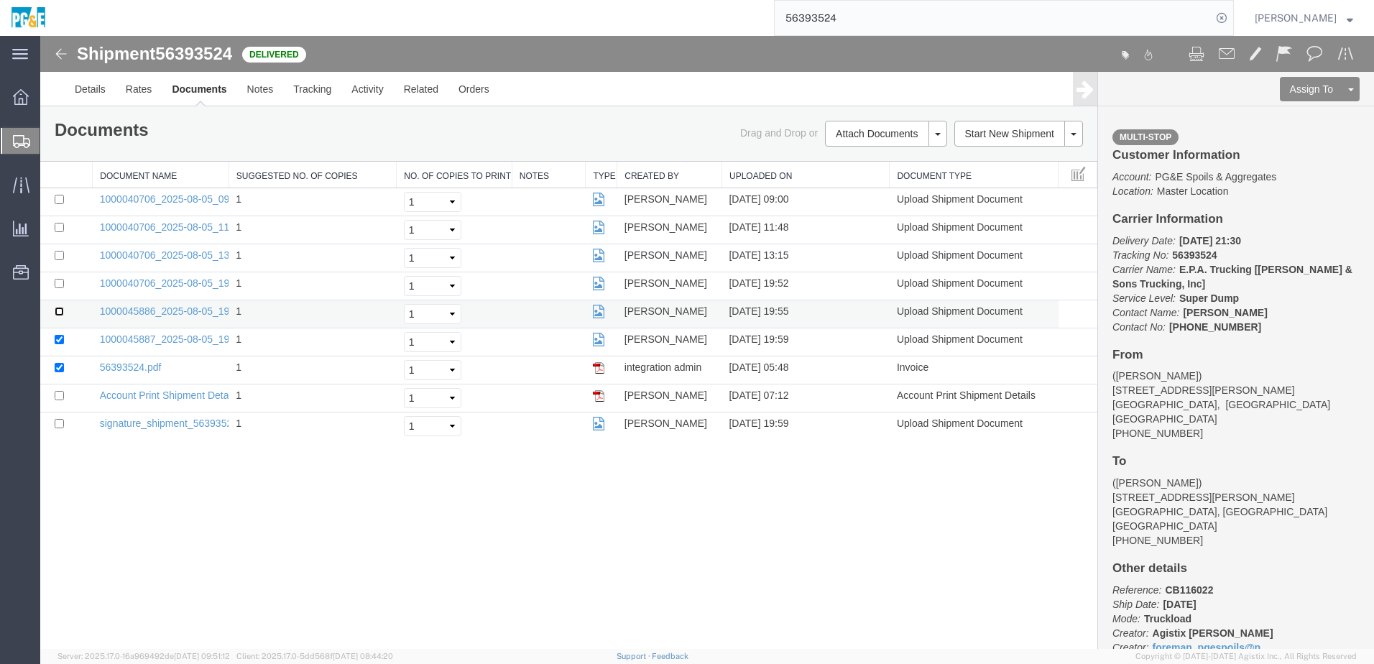
click at [59, 310] on input "checkbox" at bounding box center [59, 311] width 9 height 9
checkbox input "true"
click at [59, 285] on input "checkbox" at bounding box center [59, 283] width 9 height 9
checkbox input "true"
click at [59, 256] on input "checkbox" at bounding box center [59, 255] width 9 height 9
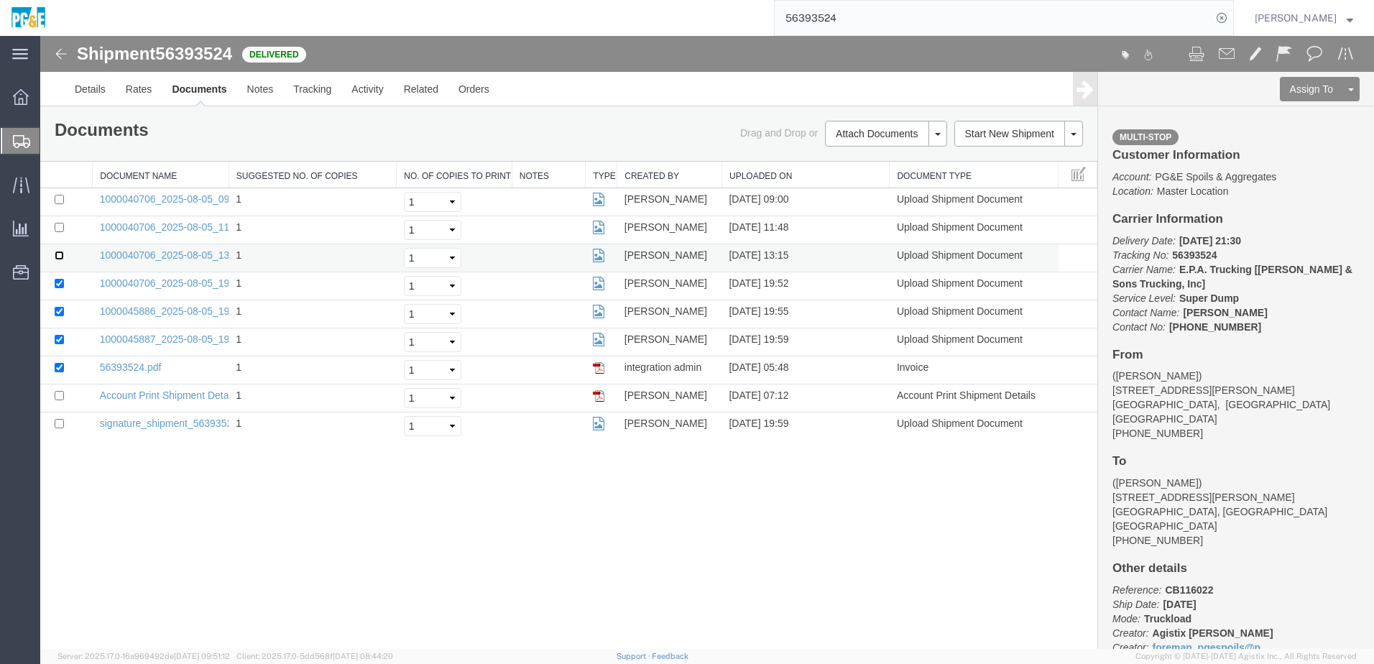
checkbox input "true"
click at [55, 228] on input "checkbox" at bounding box center [59, 227] width 9 height 9
checkbox input "true"
click at [59, 200] on input "checkbox" at bounding box center [59, 199] width 9 height 9
checkbox input "true"
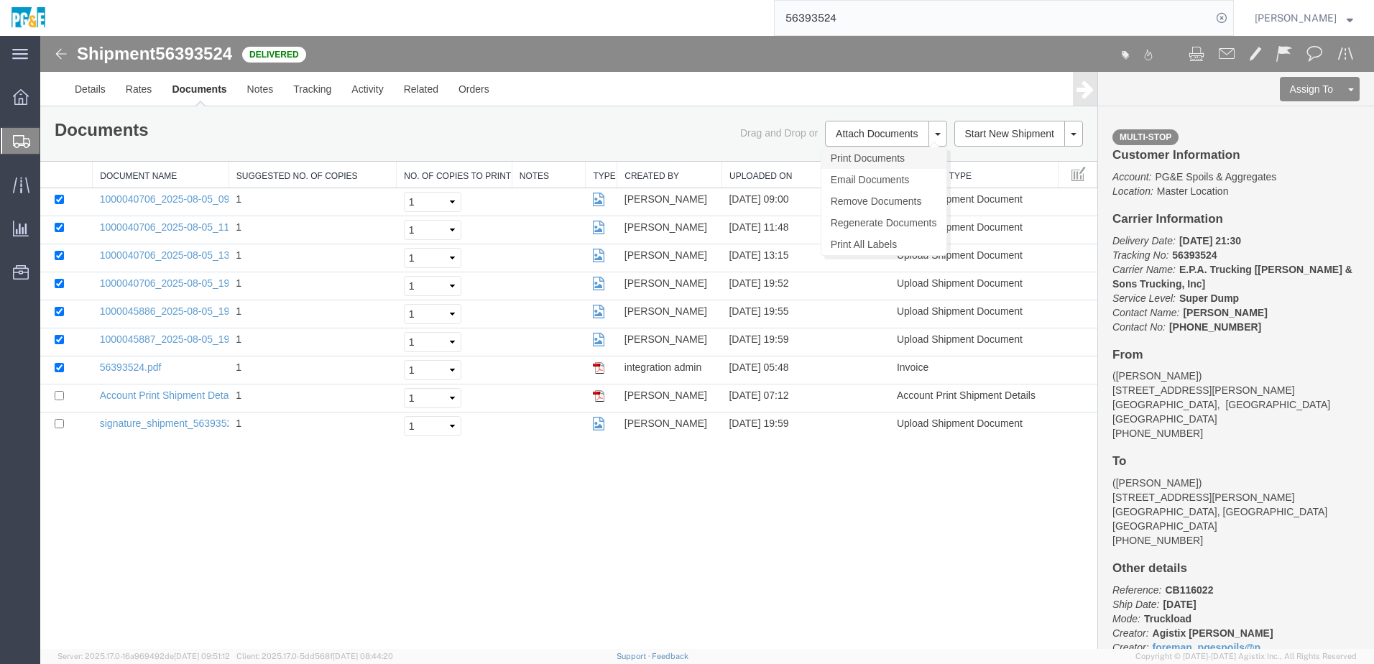
click at [869, 157] on link "Print Documents" at bounding box center [883, 158] width 125 height 22
click at [314, 96] on link "Tracking" at bounding box center [312, 89] width 58 height 34
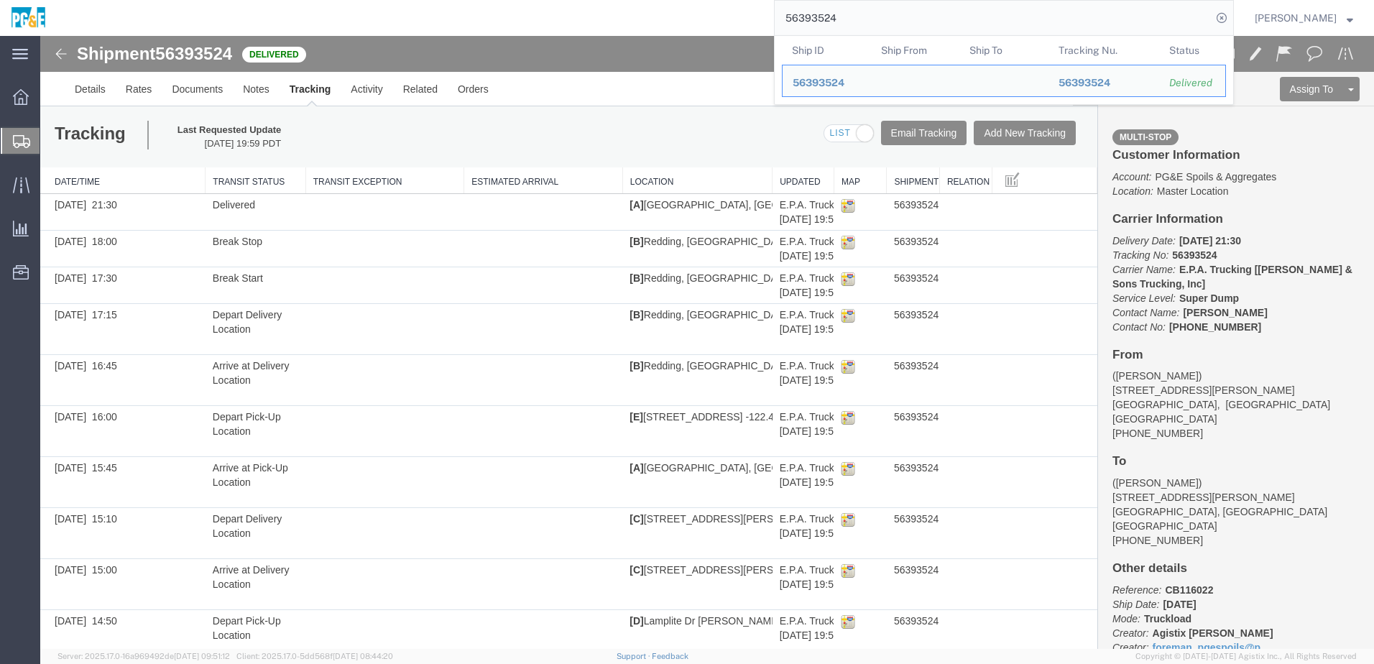
click at [824, 22] on input "56393524" at bounding box center [992, 18] width 437 height 34
paste input "5"
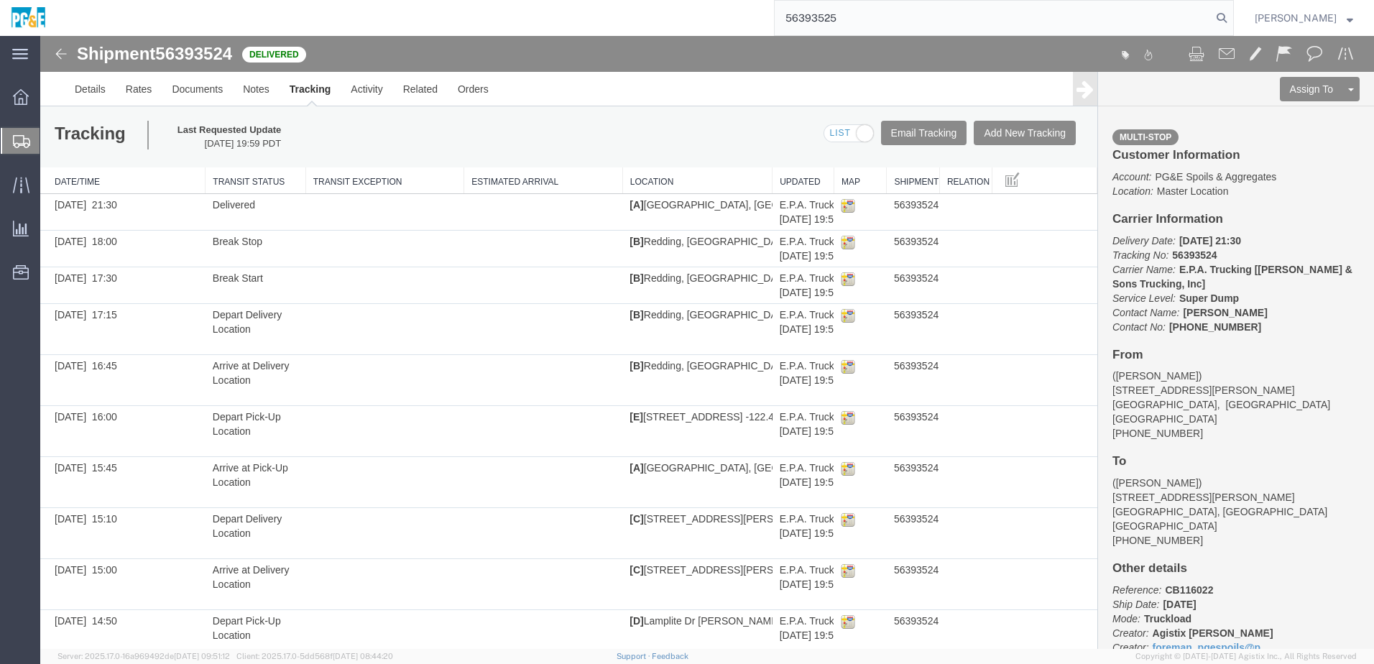
type input "56393525"
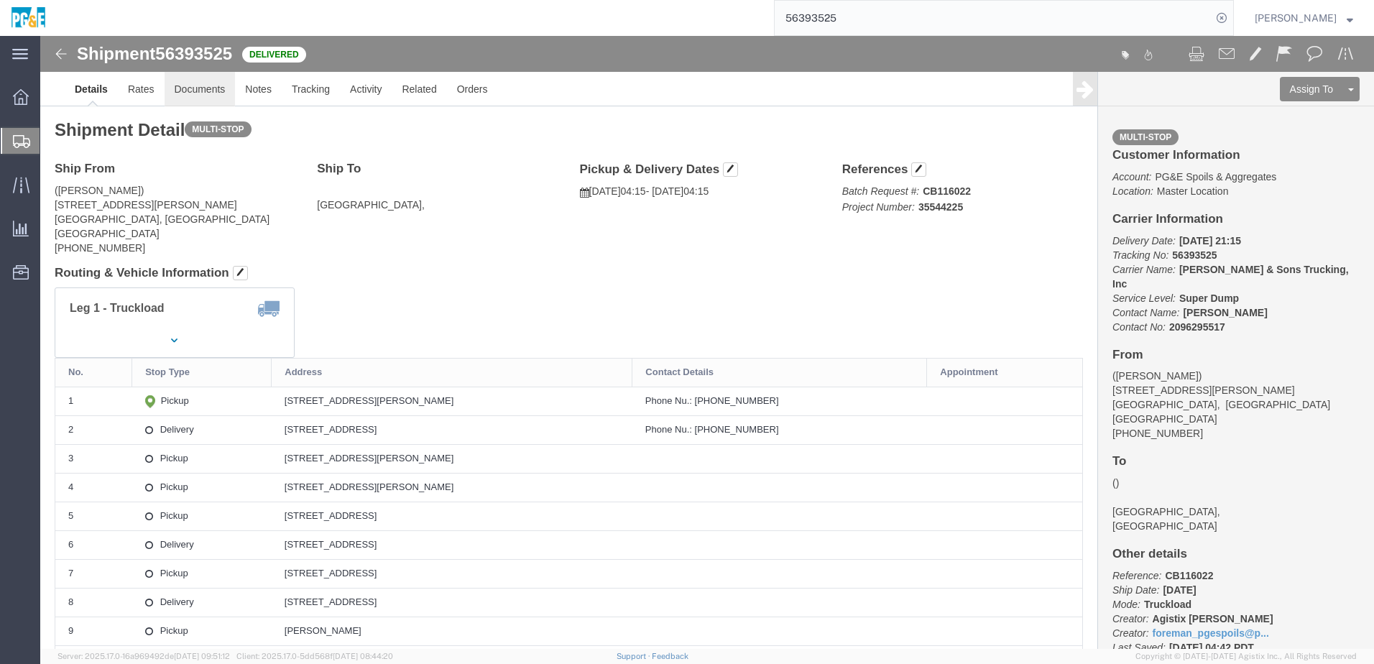
click link "Documents"
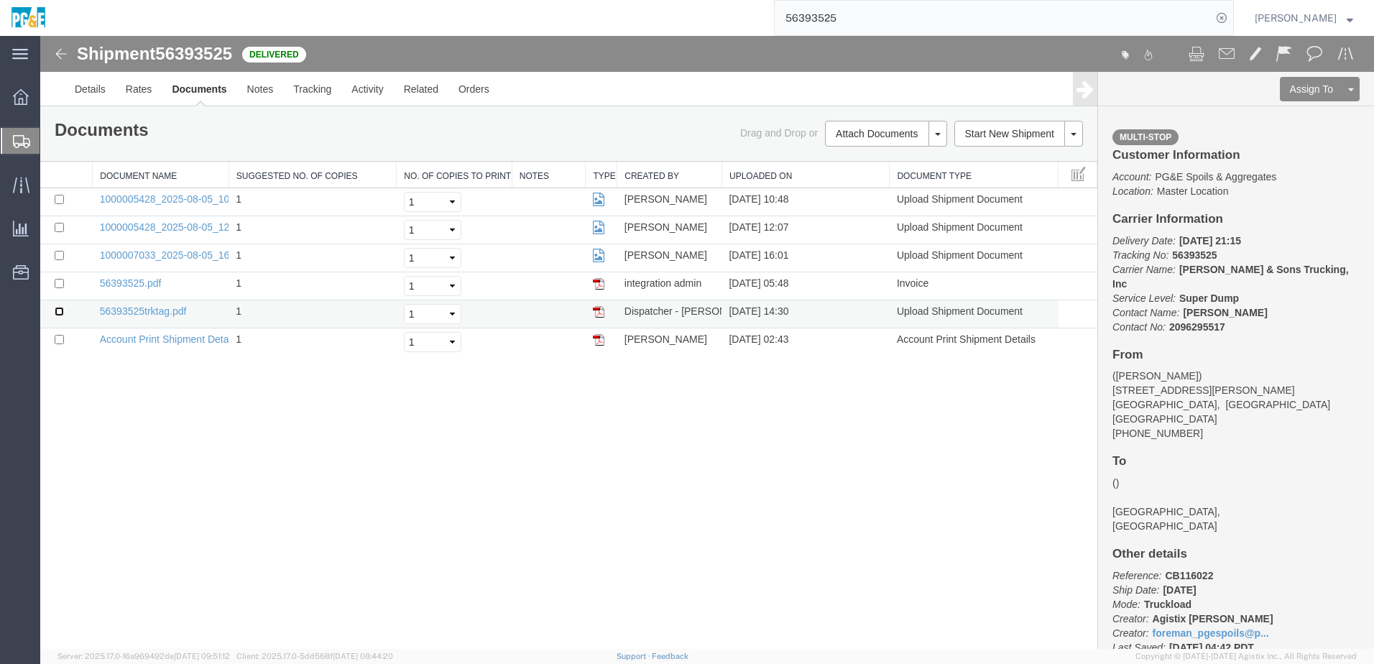
click at [62, 310] on input "checkbox" at bounding box center [59, 311] width 9 height 9
checkbox input "true"
click at [57, 284] on input "checkbox" at bounding box center [59, 283] width 9 height 9
checkbox input "true"
click at [60, 259] on input "checkbox" at bounding box center [59, 255] width 9 height 9
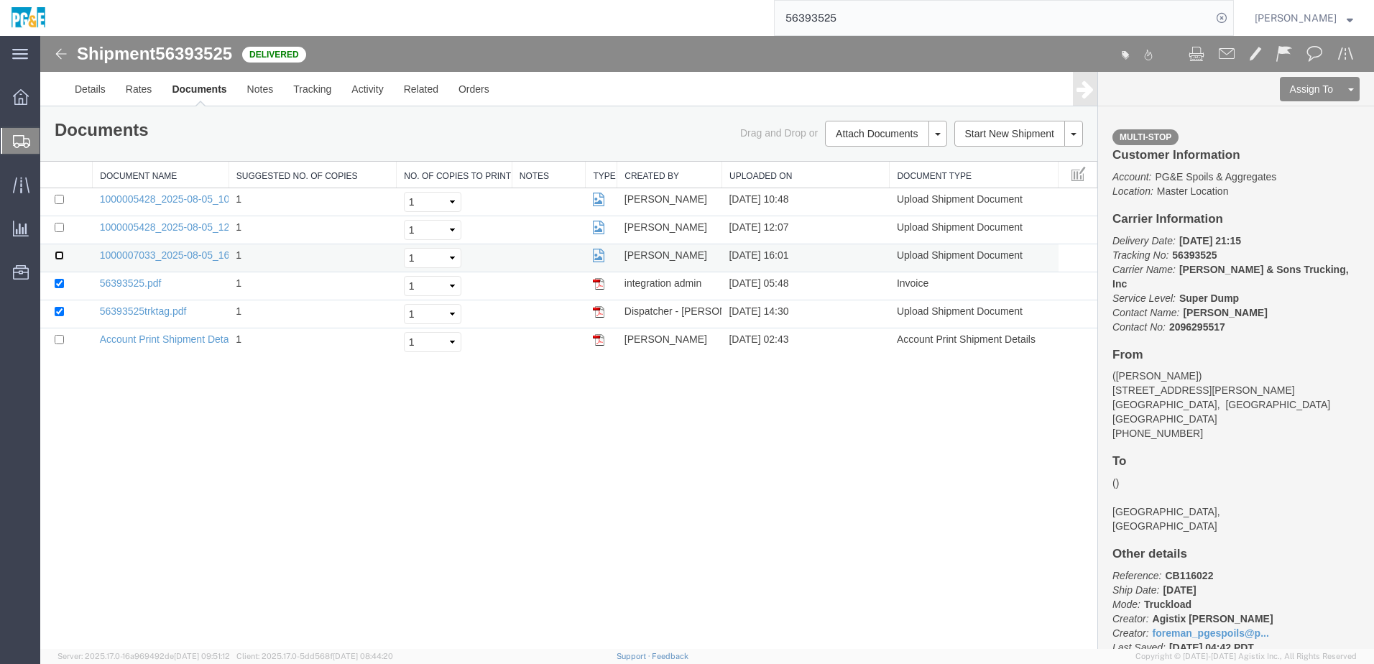
checkbox input "true"
click at [60, 227] on input "checkbox" at bounding box center [59, 227] width 9 height 9
checkbox input "true"
click at [59, 196] on input "checkbox" at bounding box center [59, 199] width 9 height 9
checkbox input "true"
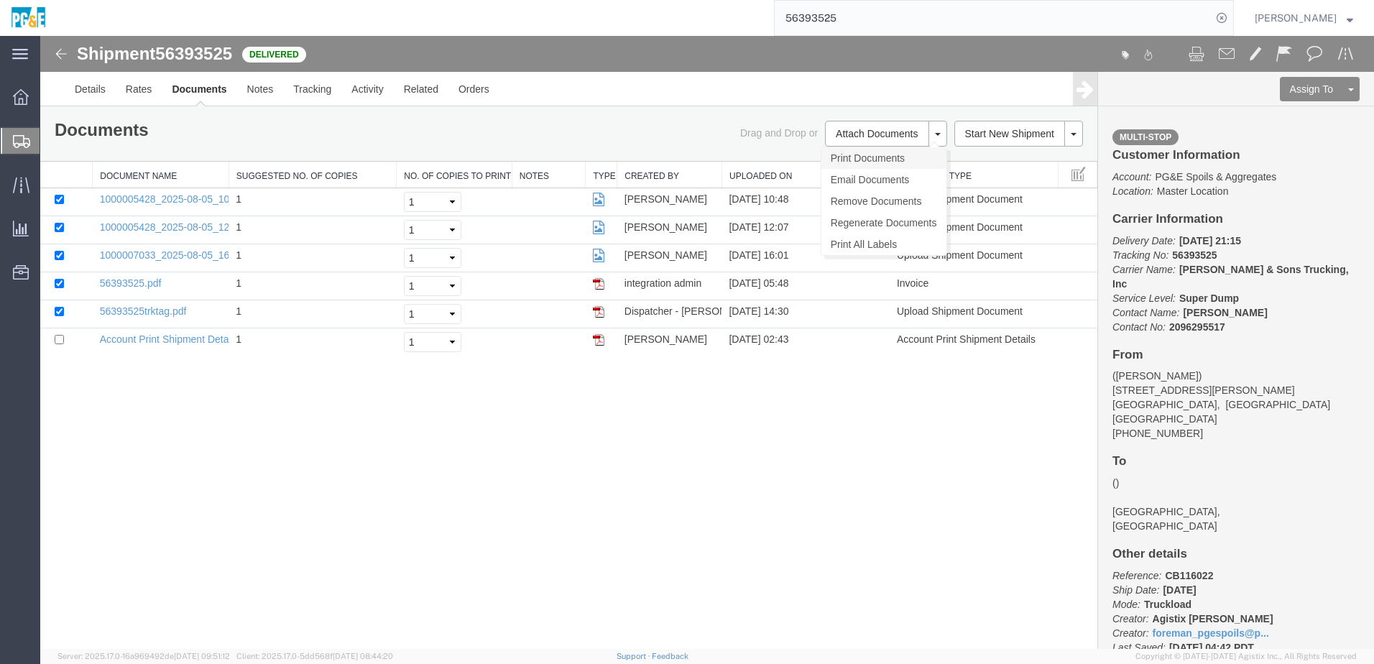
click at [854, 156] on link "Print Documents" at bounding box center [883, 158] width 125 height 22
click at [309, 95] on link "Tracking" at bounding box center [312, 89] width 58 height 34
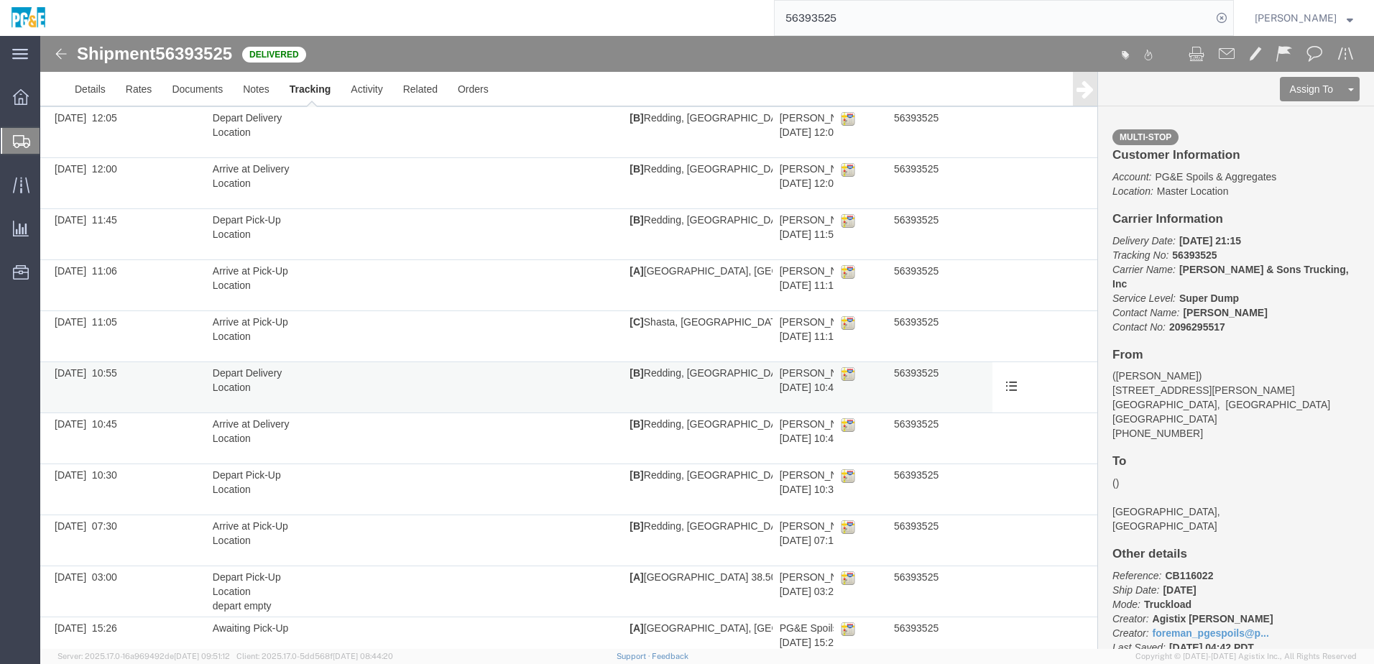
scroll to position [522, 0]
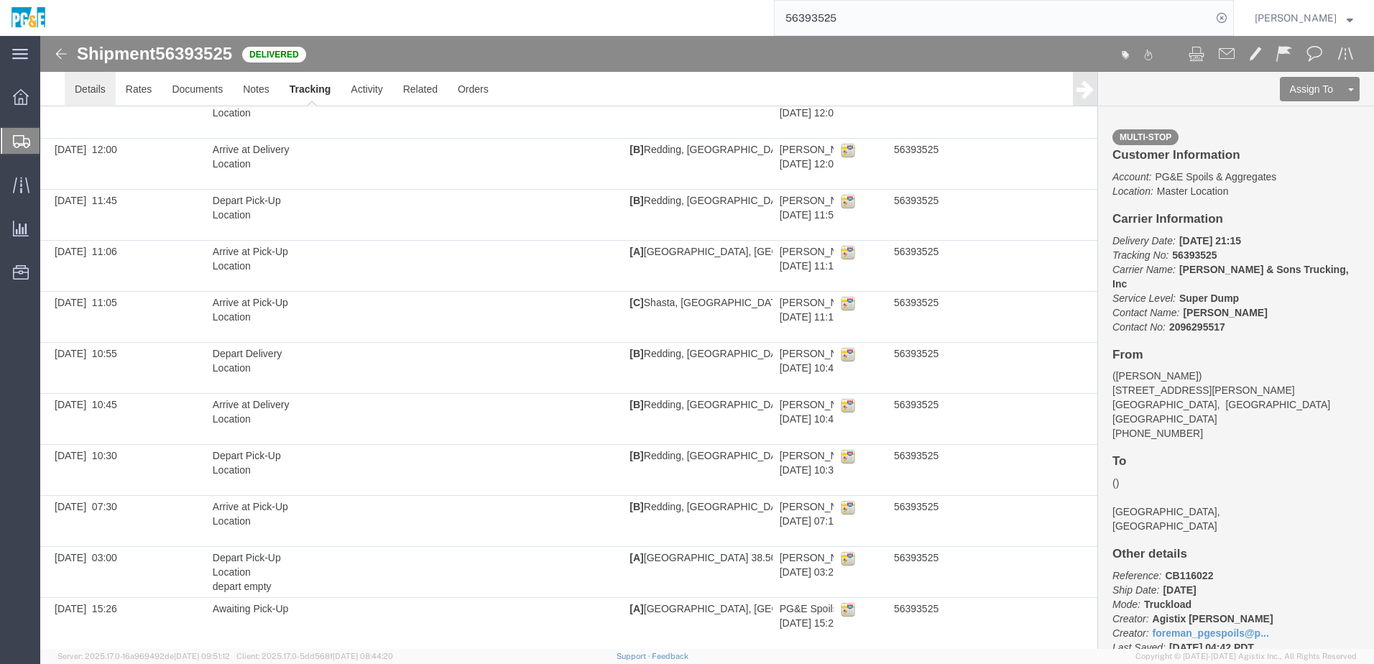
click at [88, 91] on link "Details" at bounding box center [90, 89] width 51 height 34
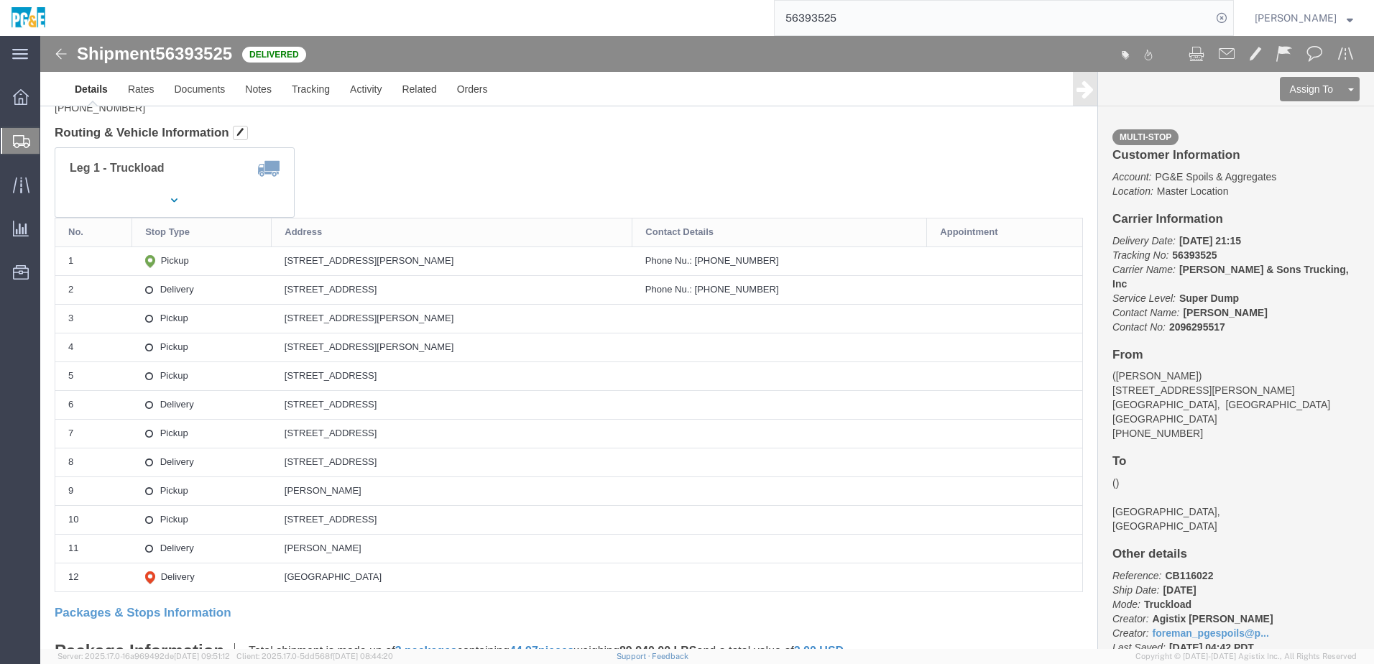
scroll to position [144, 0]
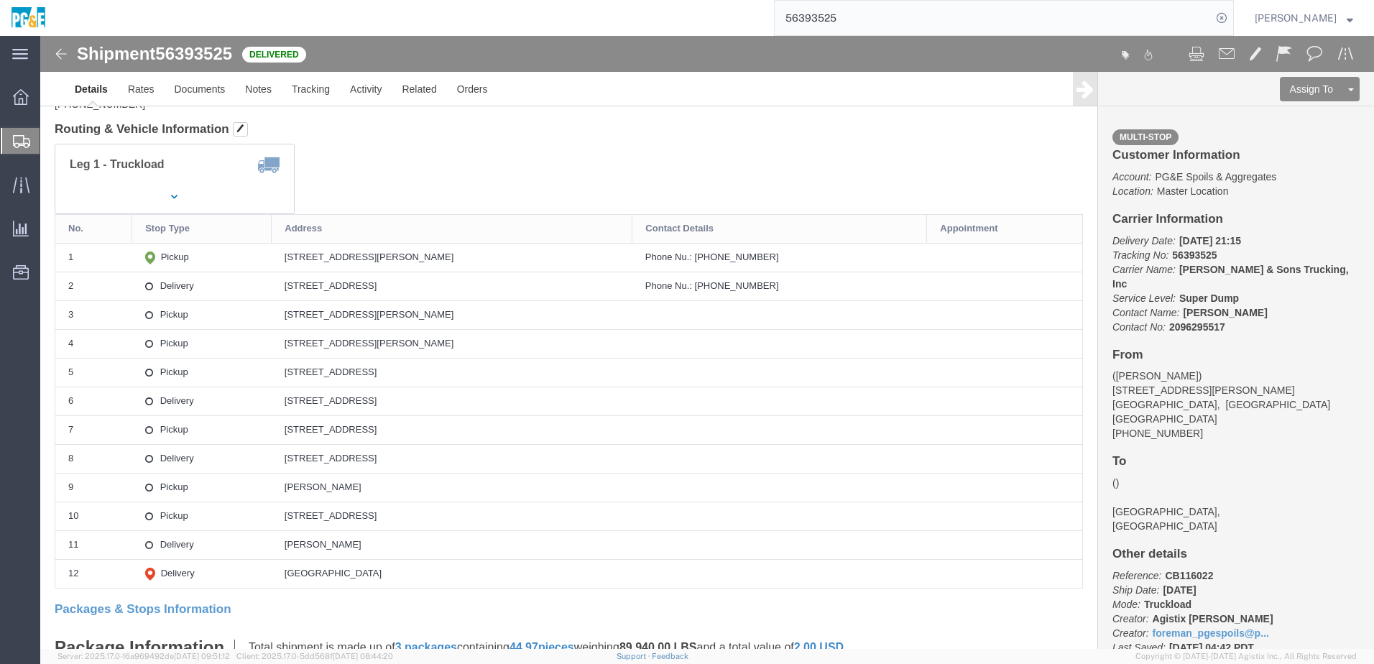
drag, startPoint x: 226, startPoint y: 250, endPoint x: 407, endPoint y: 246, distance: 181.8
click td "[STREET_ADDRESS]"
copy div "[STREET_ADDRESS]"
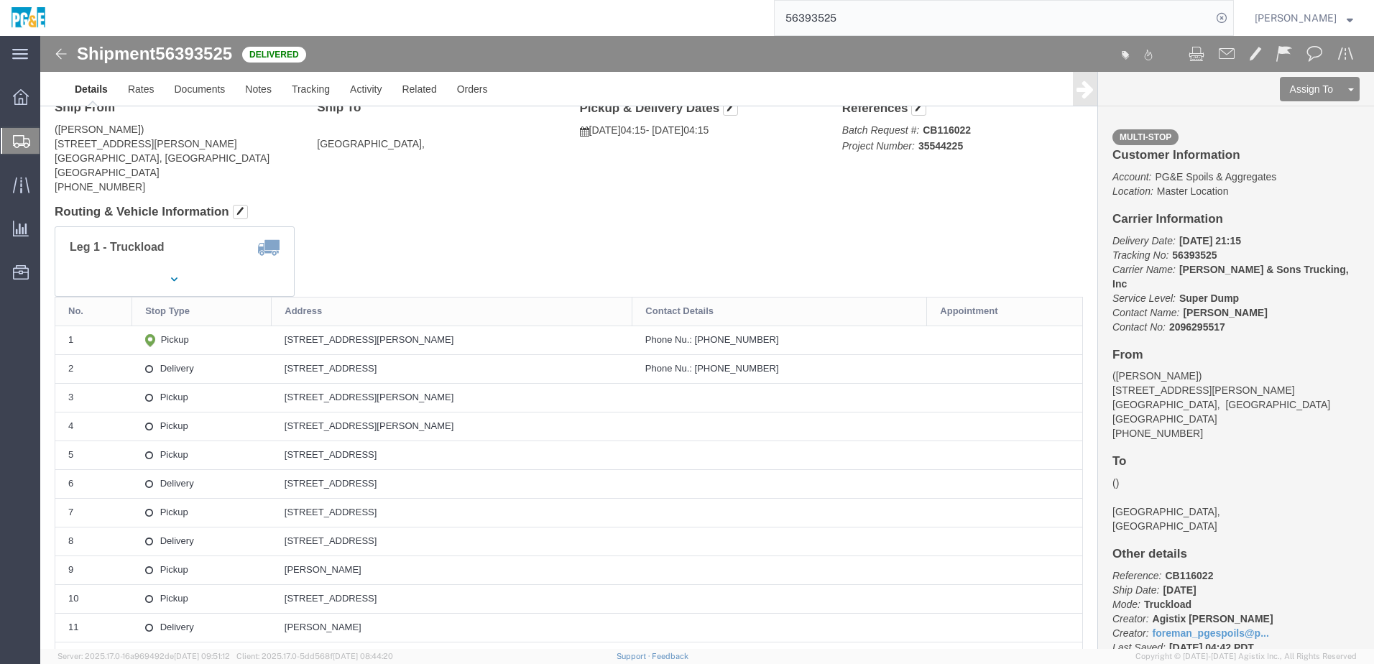
scroll to position [0, 0]
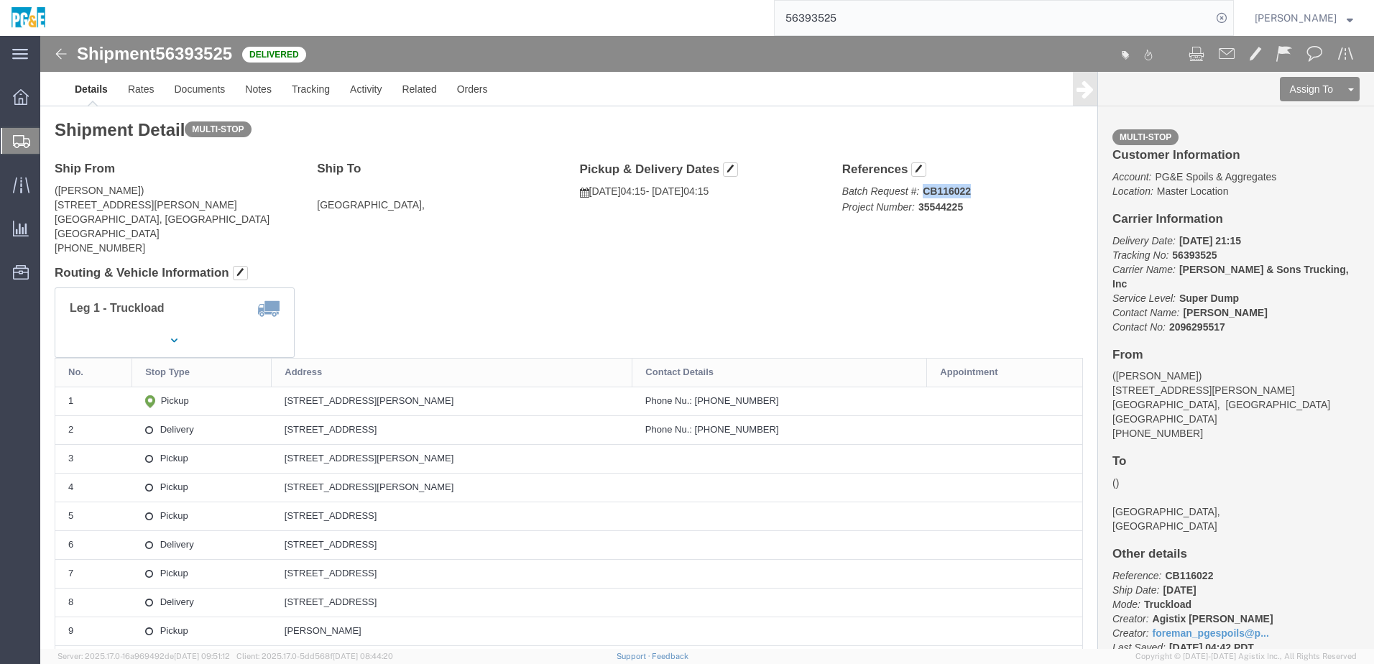
drag, startPoint x: 925, startPoint y: 159, endPoint x: 937, endPoint y: 153, distance: 12.9
click p "Batch Request #: CB116022 Project Number: 35544225"
